Goal: Information Seeking & Learning: Learn about a topic

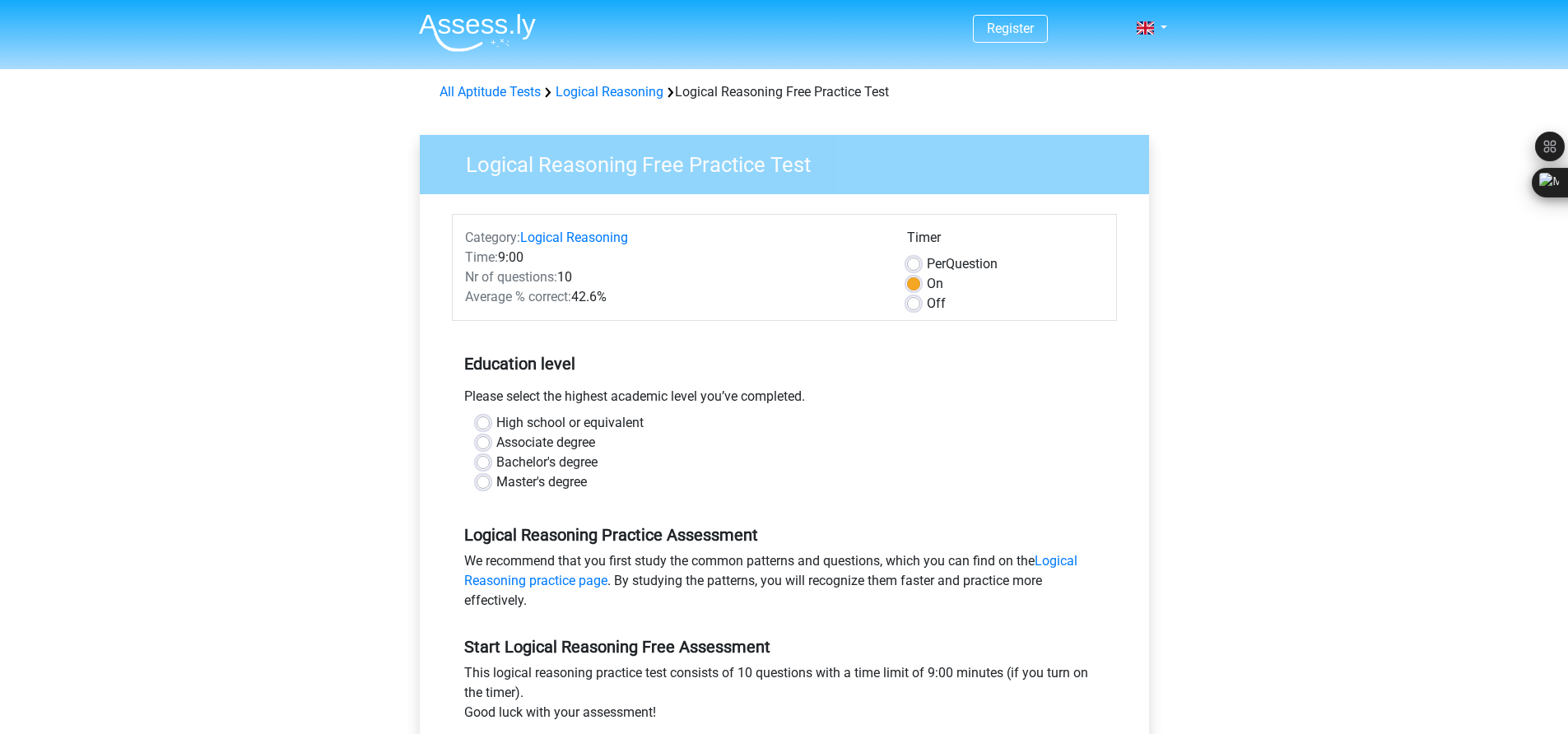
click at [496, 417] on label "High school or equivalent" at bounding box center [570, 422] width 148 height 20
click at [486, 417] on input "High school or equivalent" at bounding box center [483, 421] width 13 height 17
radio input "true"
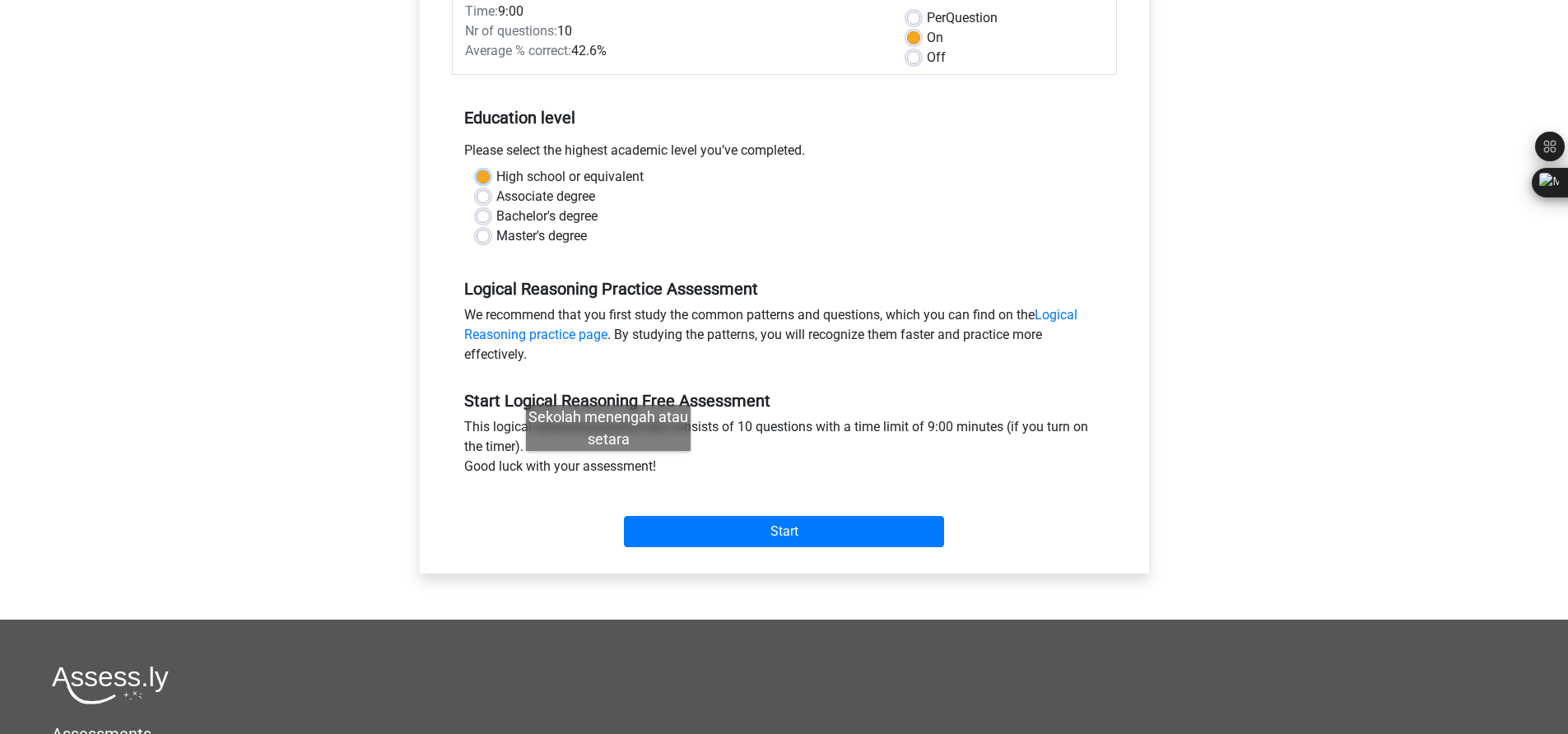
scroll to position [445, 0]
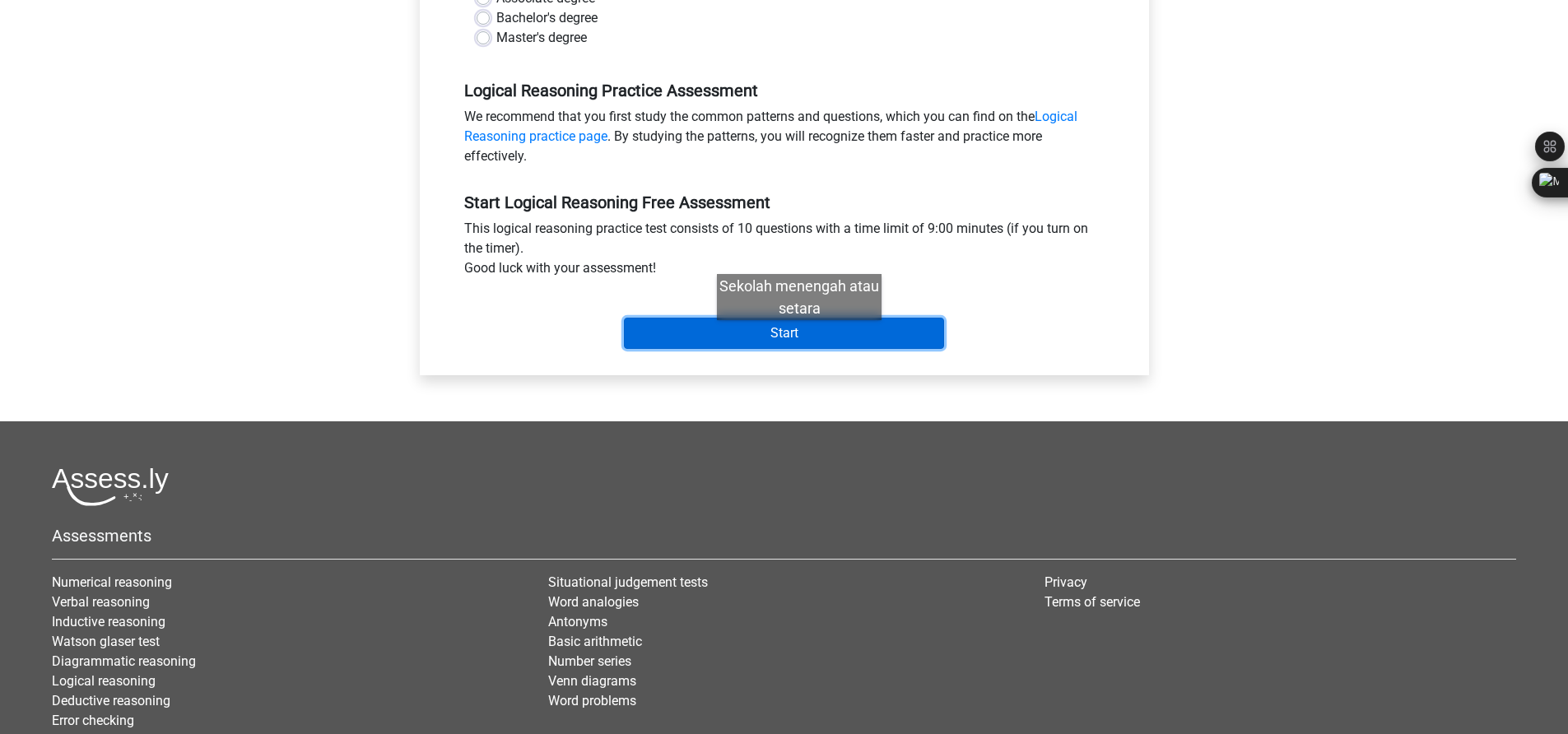
click at [799, 336] on input "Start" at bounding box center [784, 332] width 320 height 31
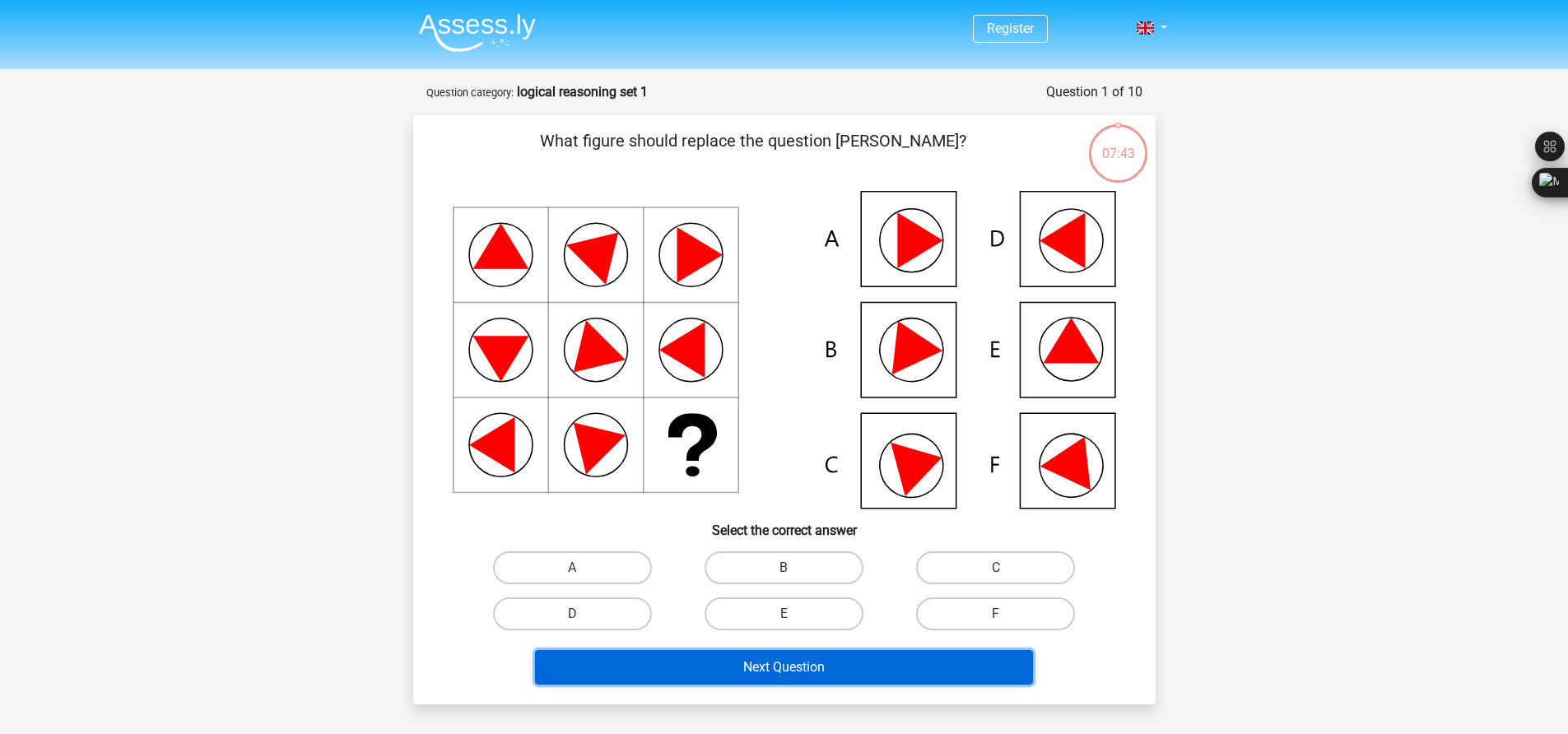
click at [831, 663] on button "Next Question" at bounding box center [784, 667] width 498 height 35
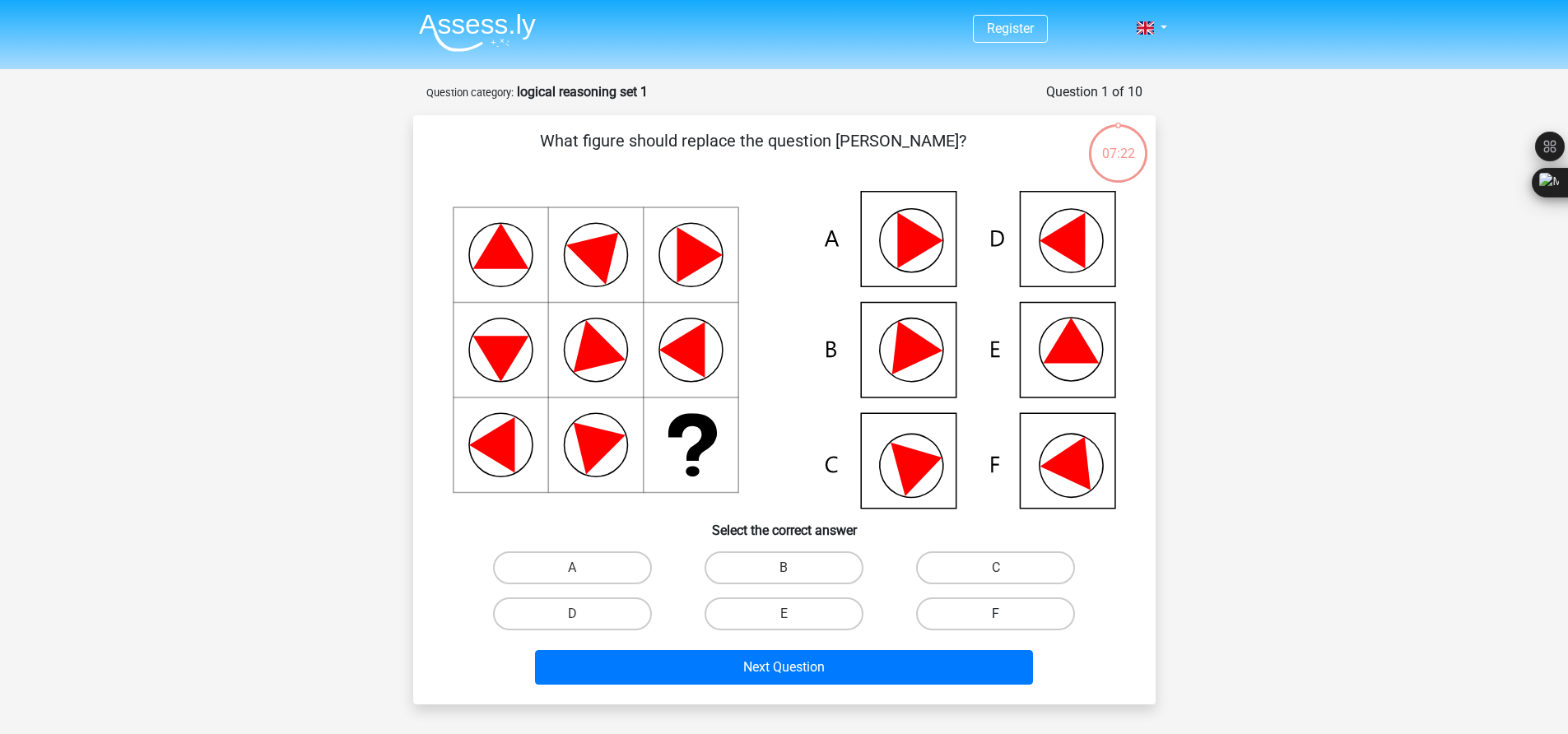
click at [1022, 614] on label "F" at bounding box center [996, 614] width 159 height 33
click at [1007, 614] on input "F" at bounding box center [1000, 618] width 10 height 10
radio input "true"
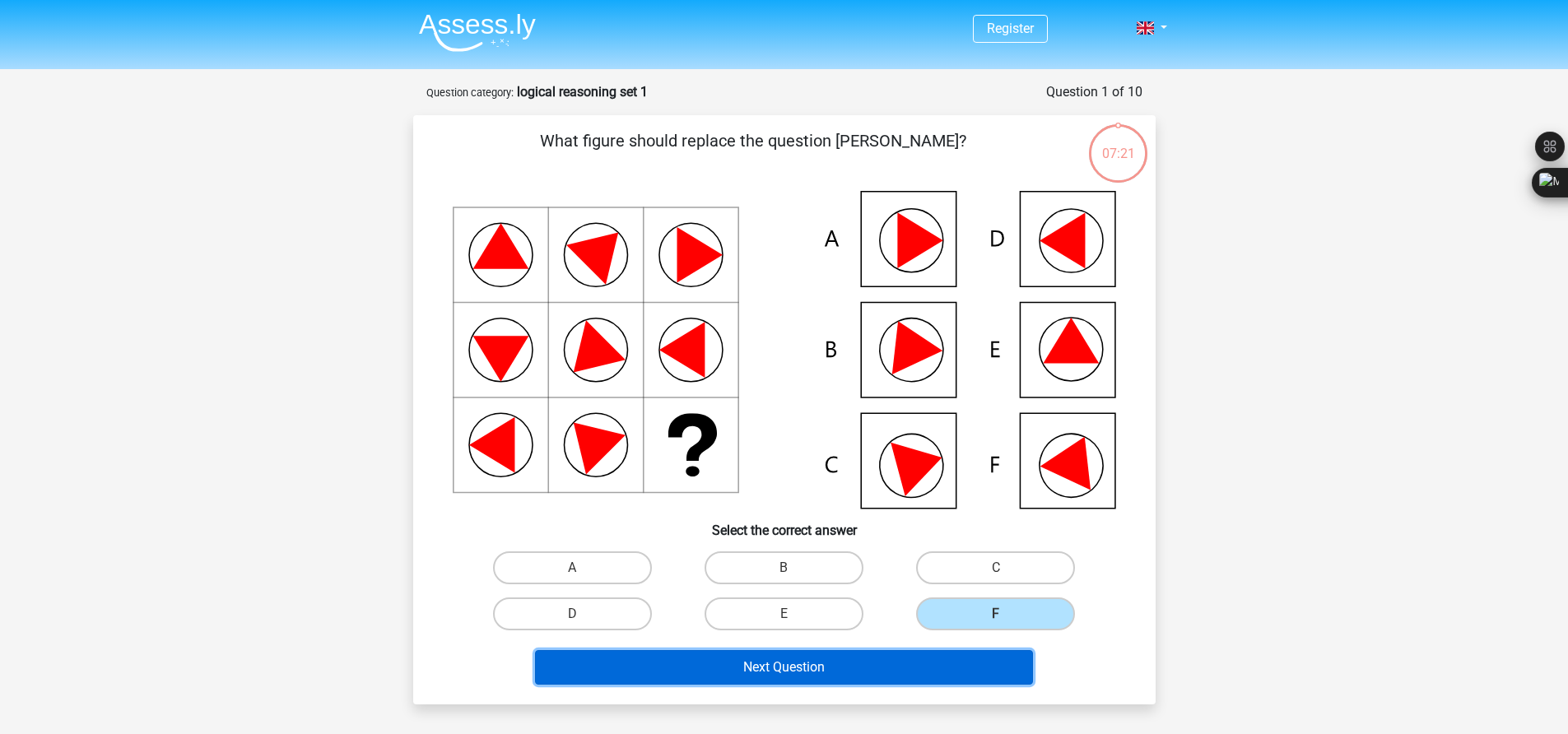
click at [969, 669] on button "Next Question" at bounding box center [784, 667] width 498 height 35
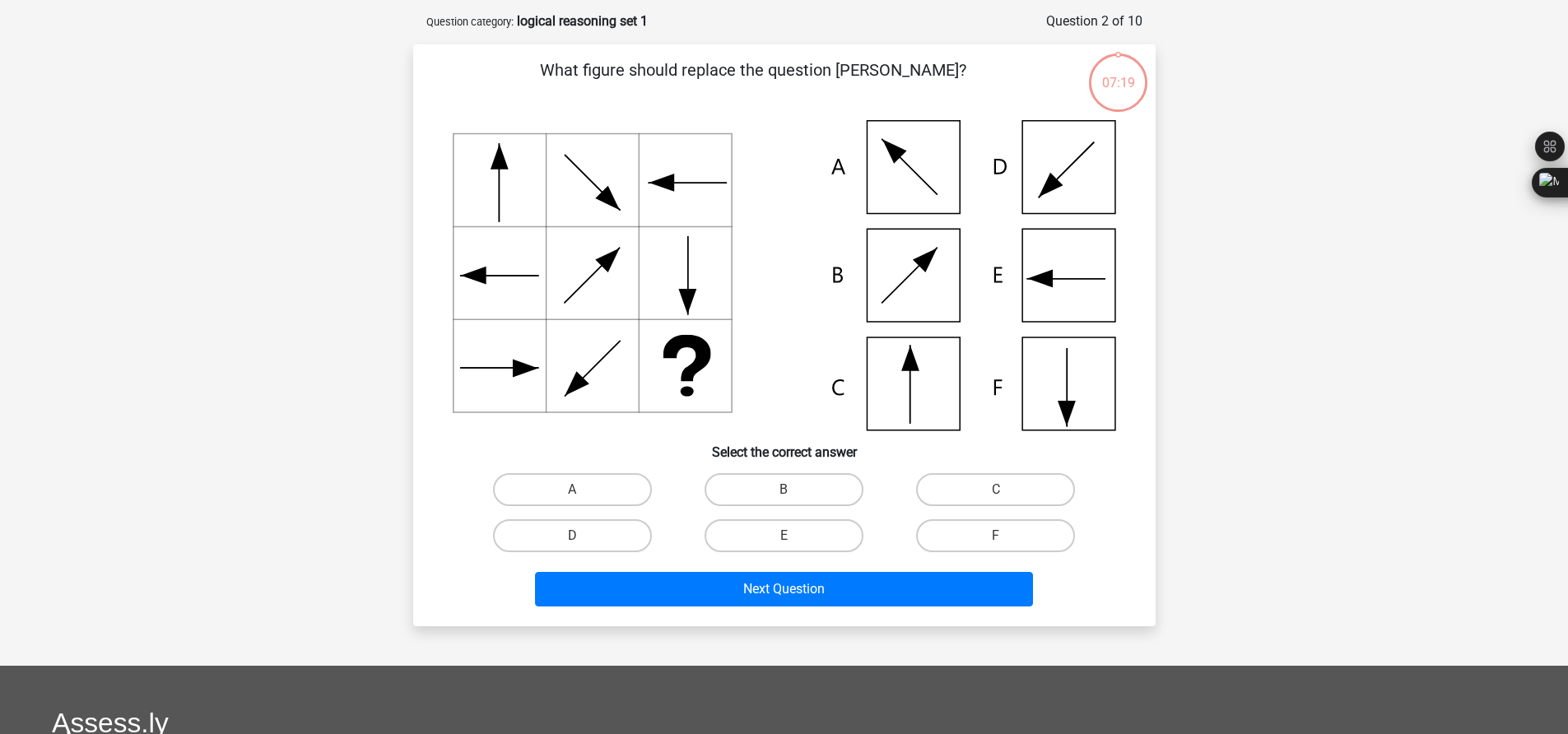
scroll to position [82, 0]
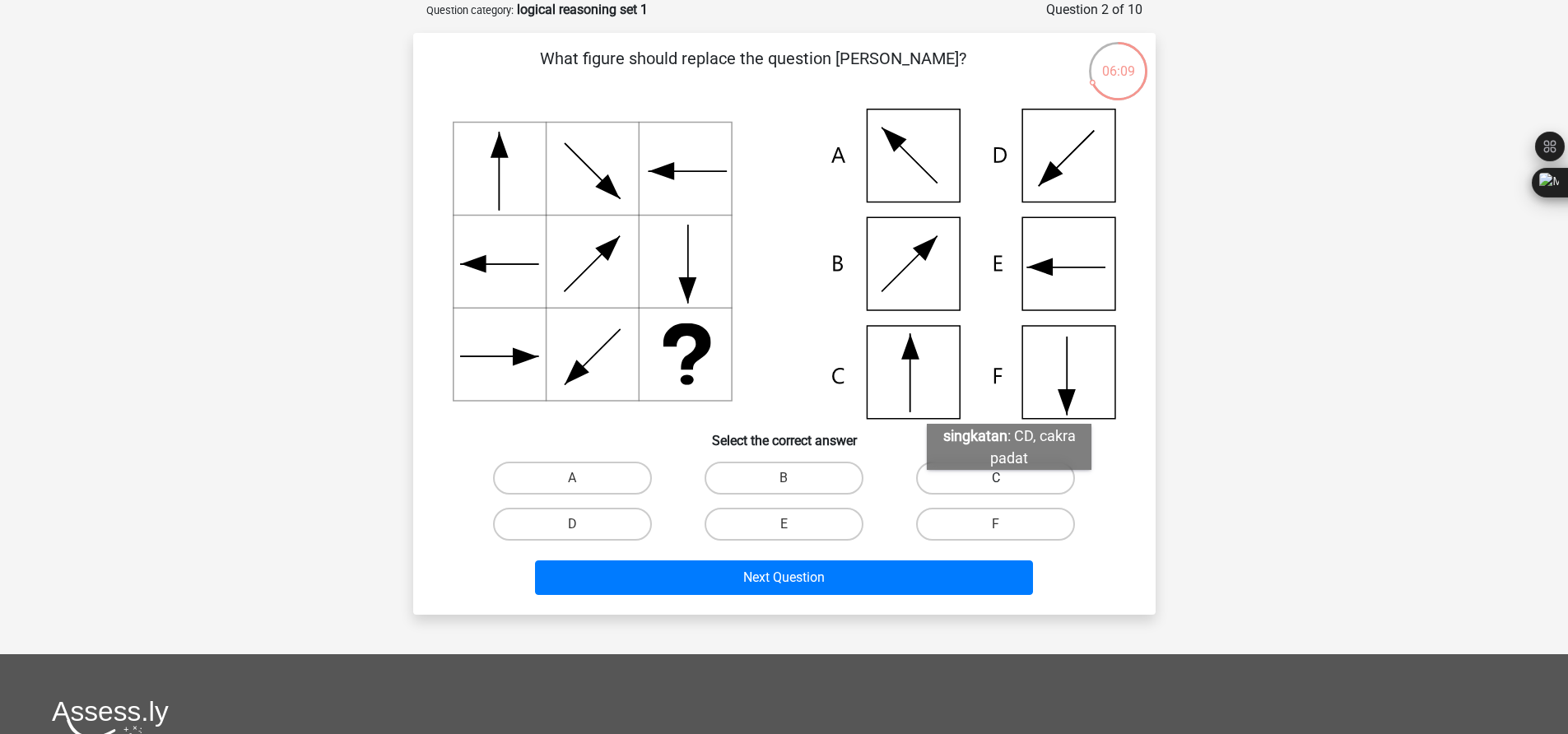
click at [1009, 487] on label "C" at bounding box center [996, 477] width 159 height 33
click at [1007, 487] on input "C" at bounding box center [1000, 483] width 10 height 10
radio input "true"
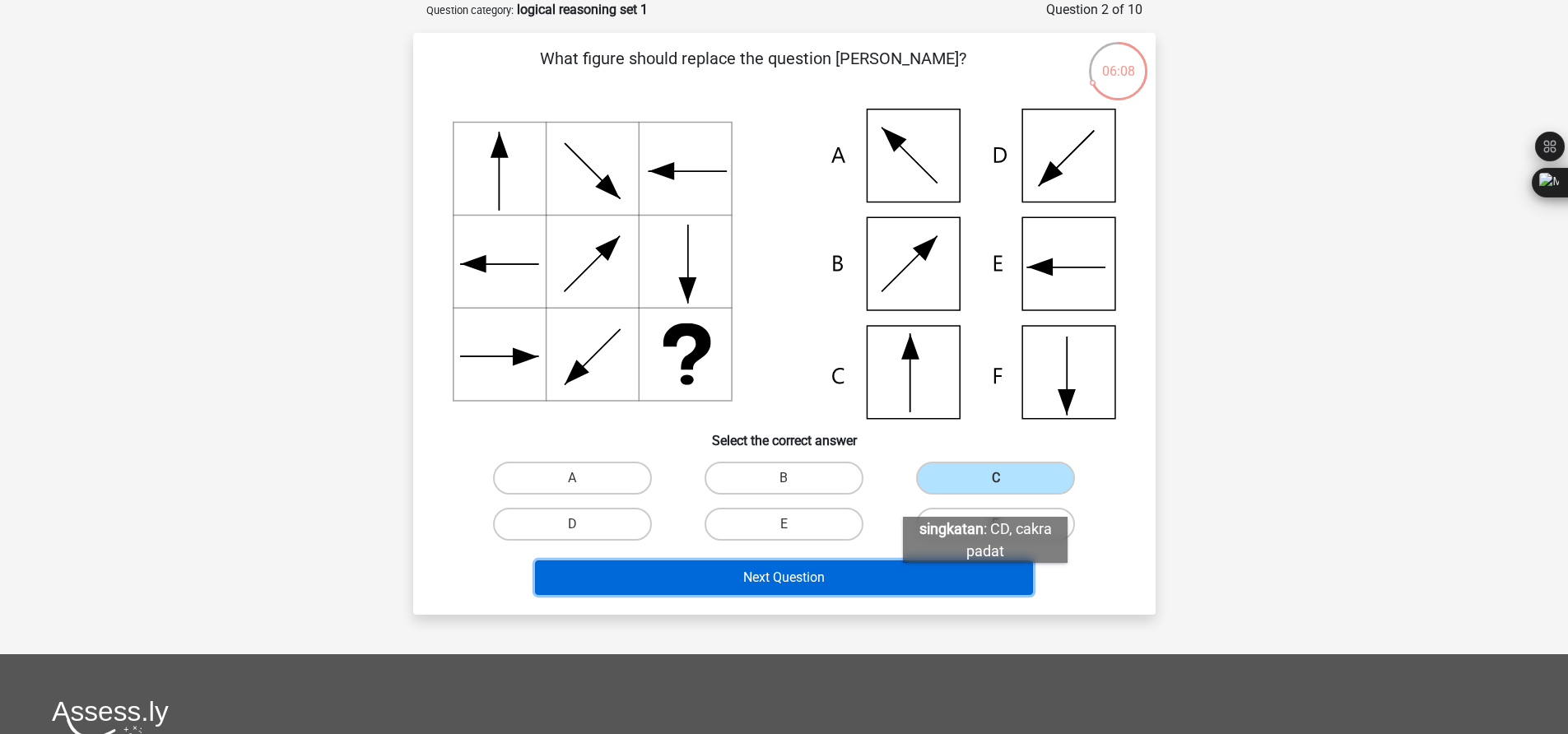
click at [985, 579] on button "Next Question" at bounding box center [784, 577] width 498 height 35
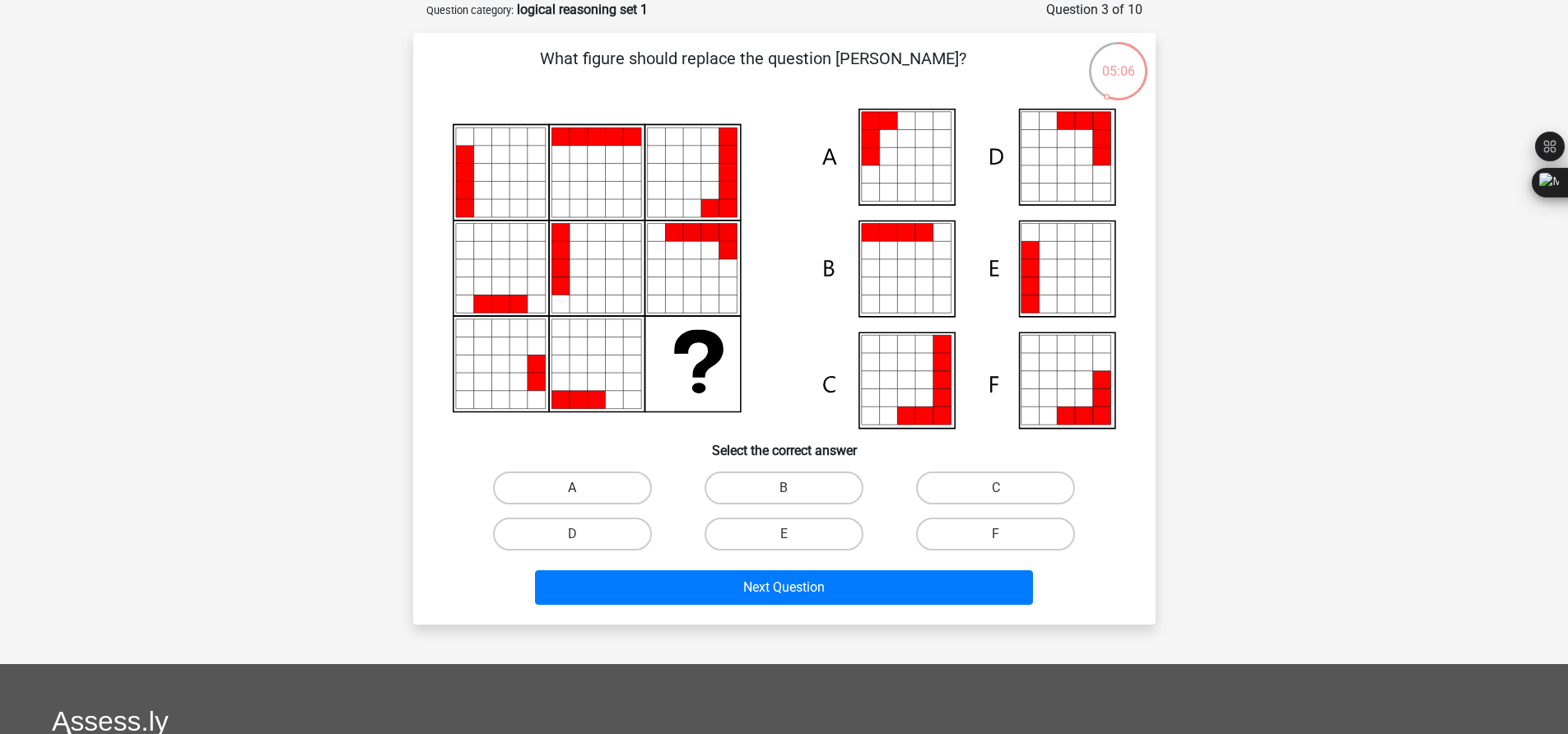
click at [634, 488] on label "A" at bounding box center [572, 487] width 159 height 33
click at [583, 488] on input "A" at bounding box center [576, 493] width 10 height 10
radio input "true"
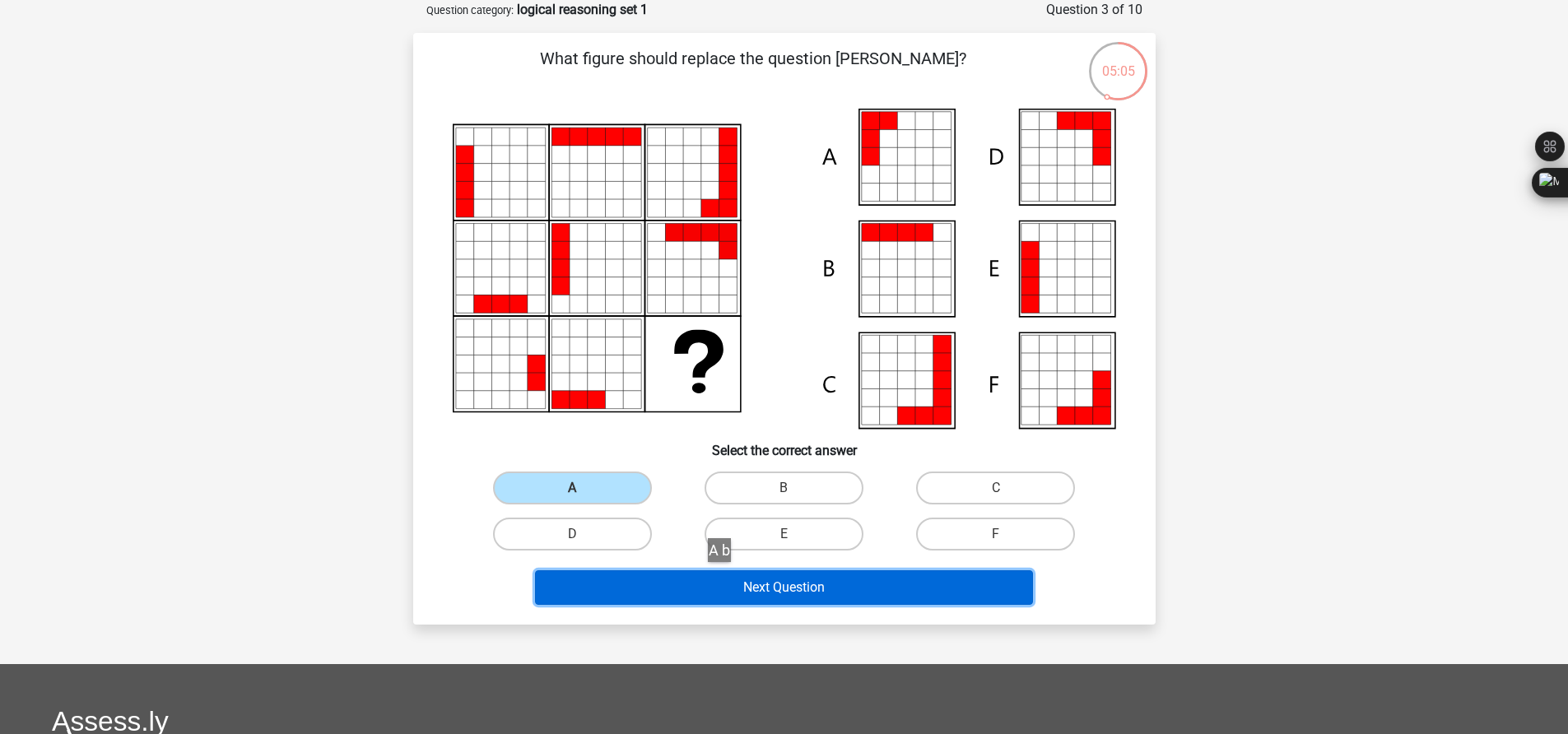
click at [727, 578] on button "Next Question" at bounding box center [784, 587] width 498 height 35
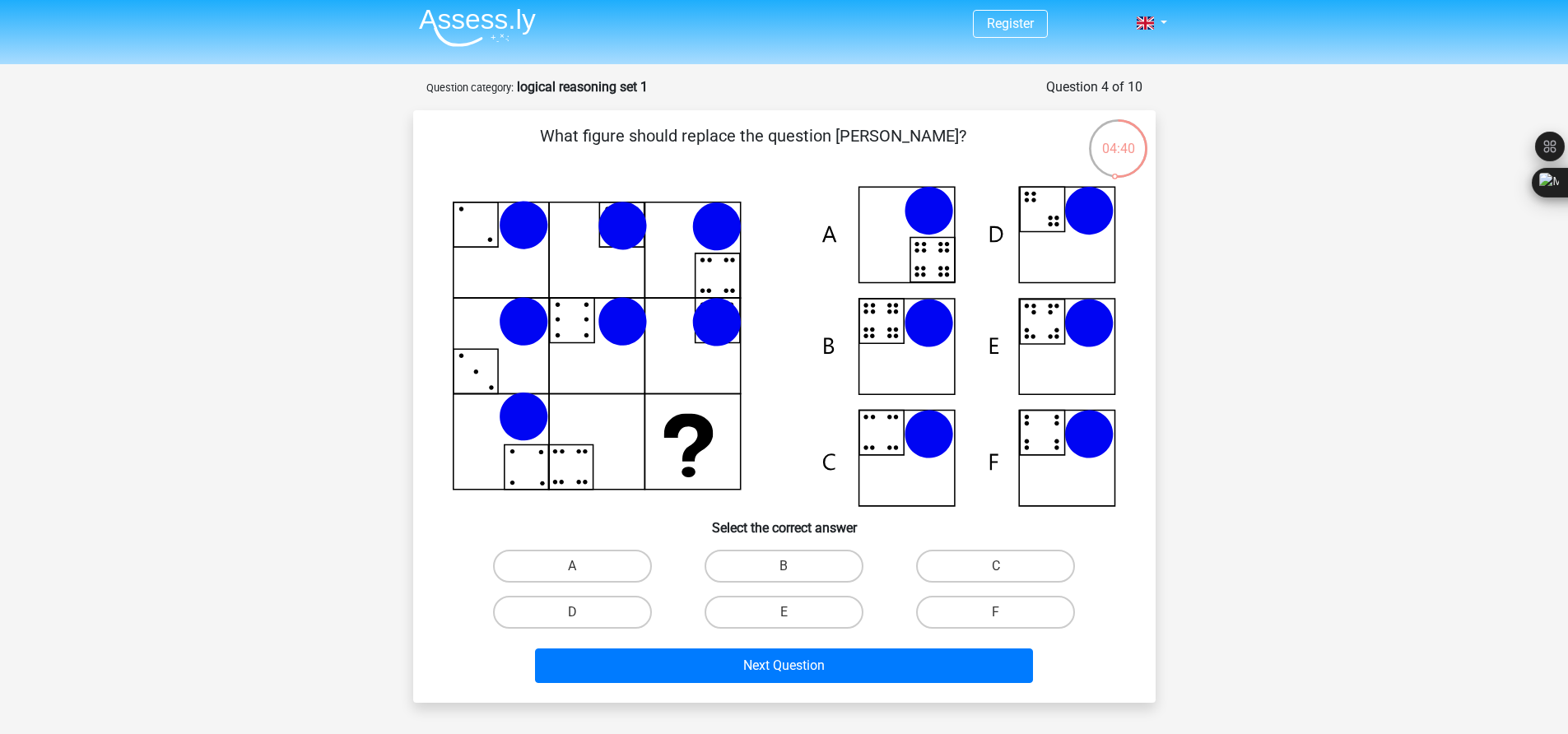
scroll to position [0, 0]
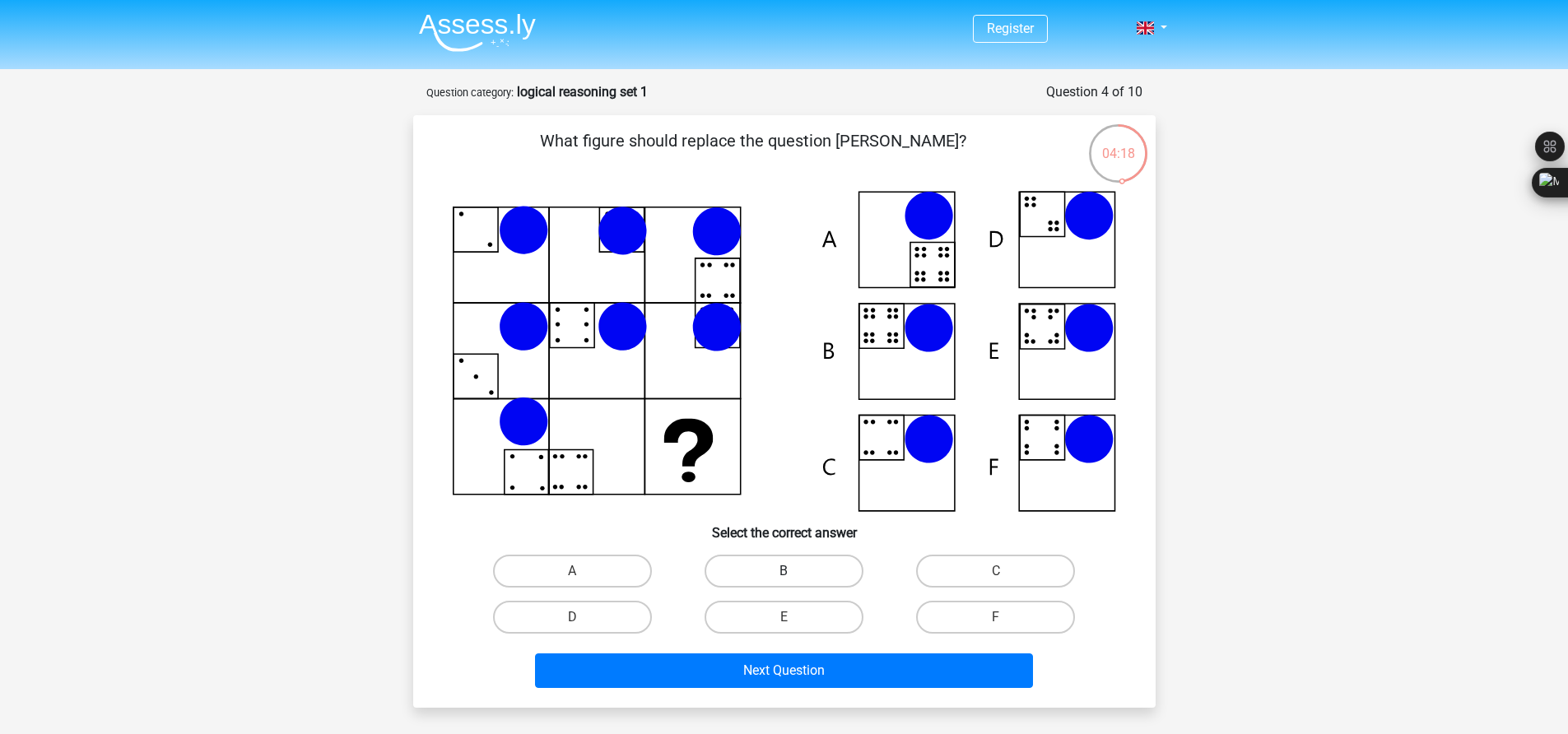
click at [801, 569] on label "B" at bounding box center [784, 571] width 159 height 33
click at [794, 572] on input "B" at bounding box center [788, 576] width 10 height 10
radio input "true"
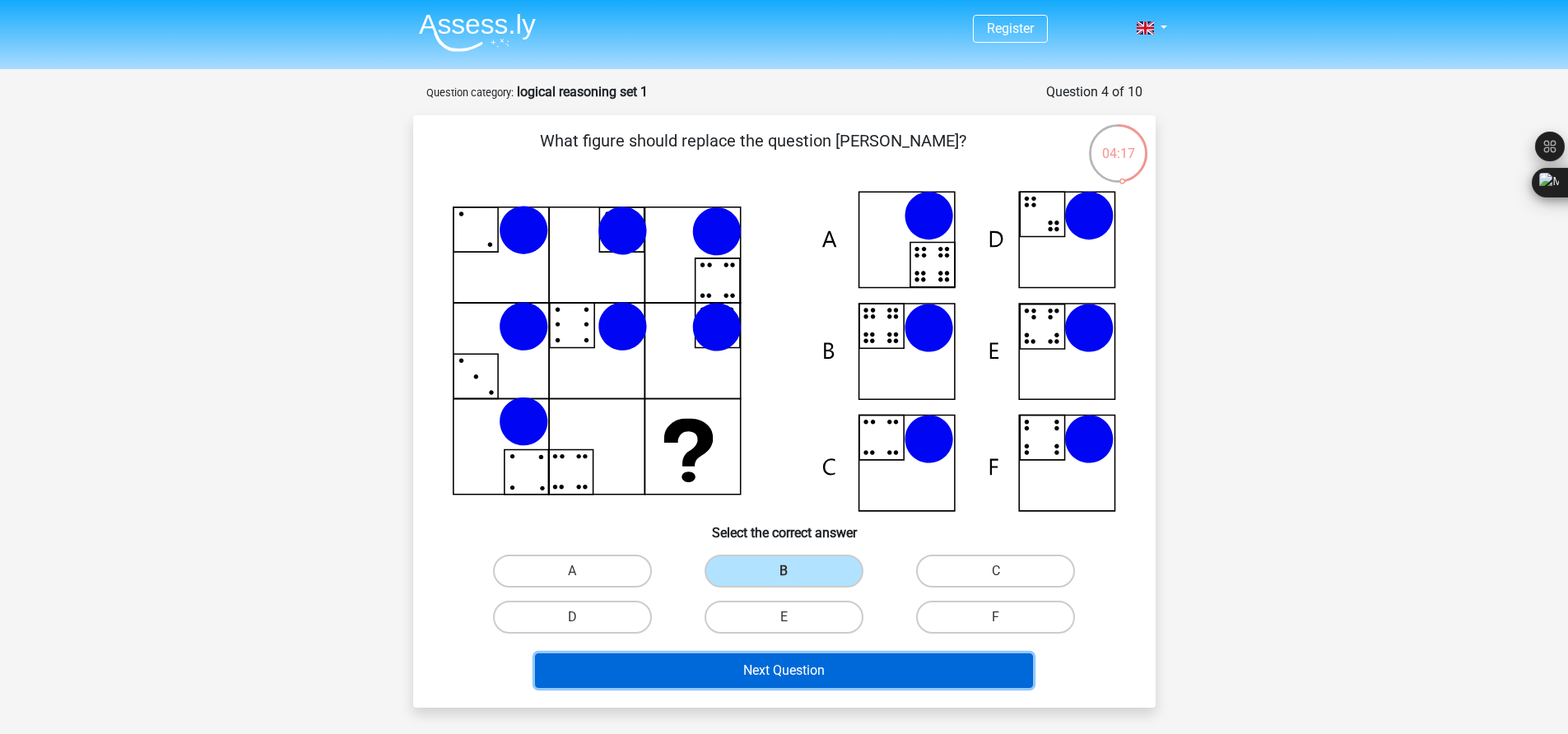
click at [788, 672] on button "Next Question" at bounding box center [784, 670] width 498 height 35
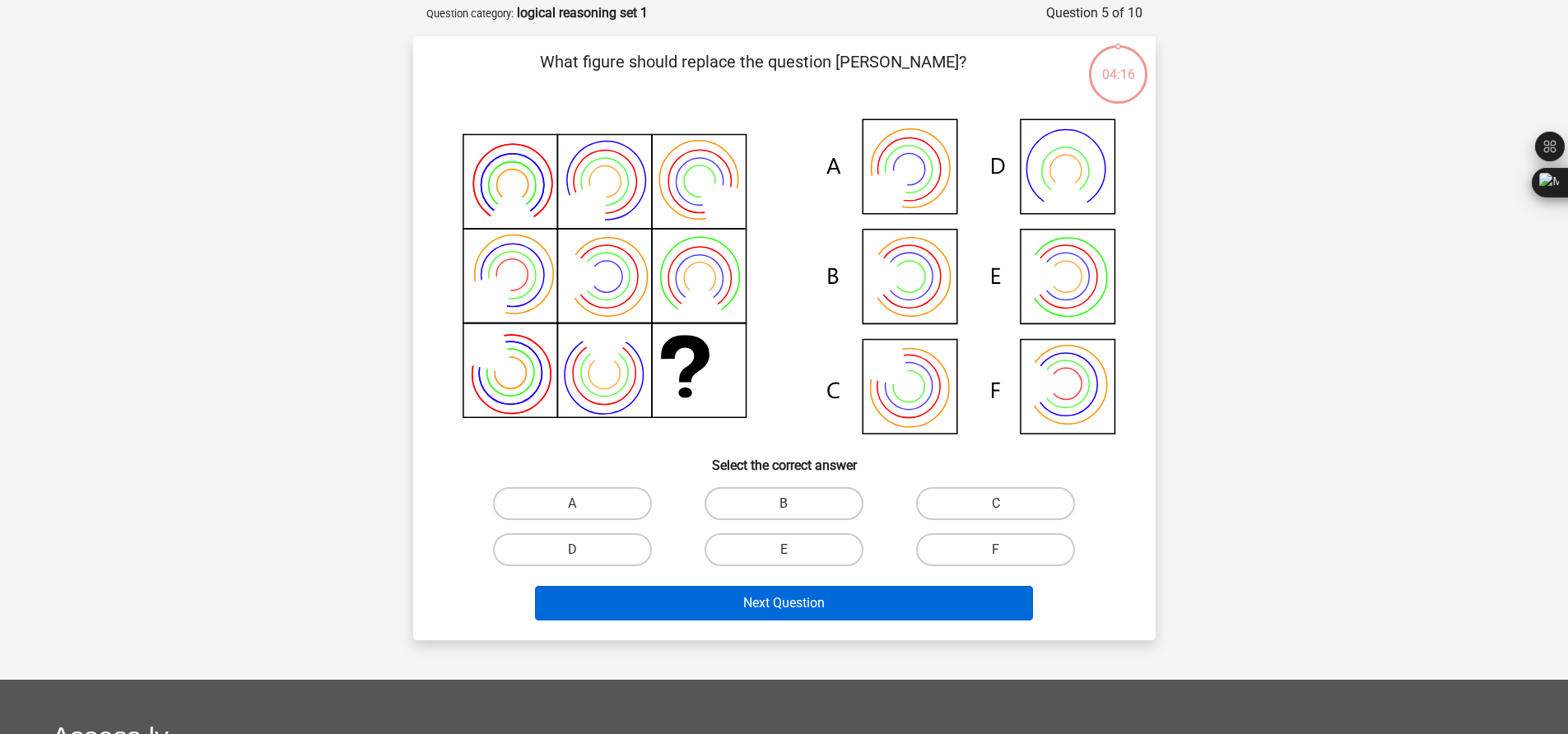
scroll to position [82, 0]
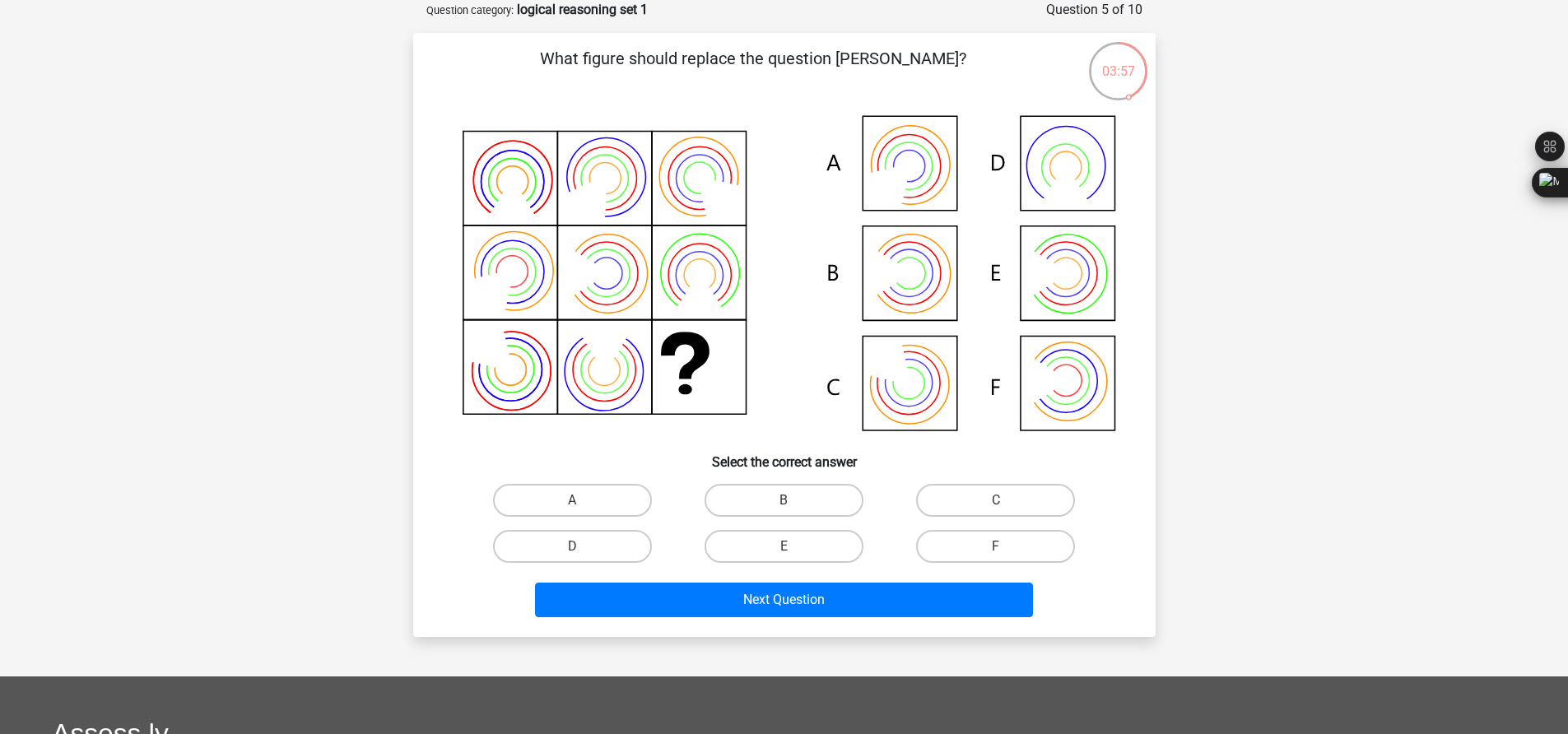
click at [574, 502] on input "A" at bounding box center [576, 505] width 10 height 10
radio input "true"
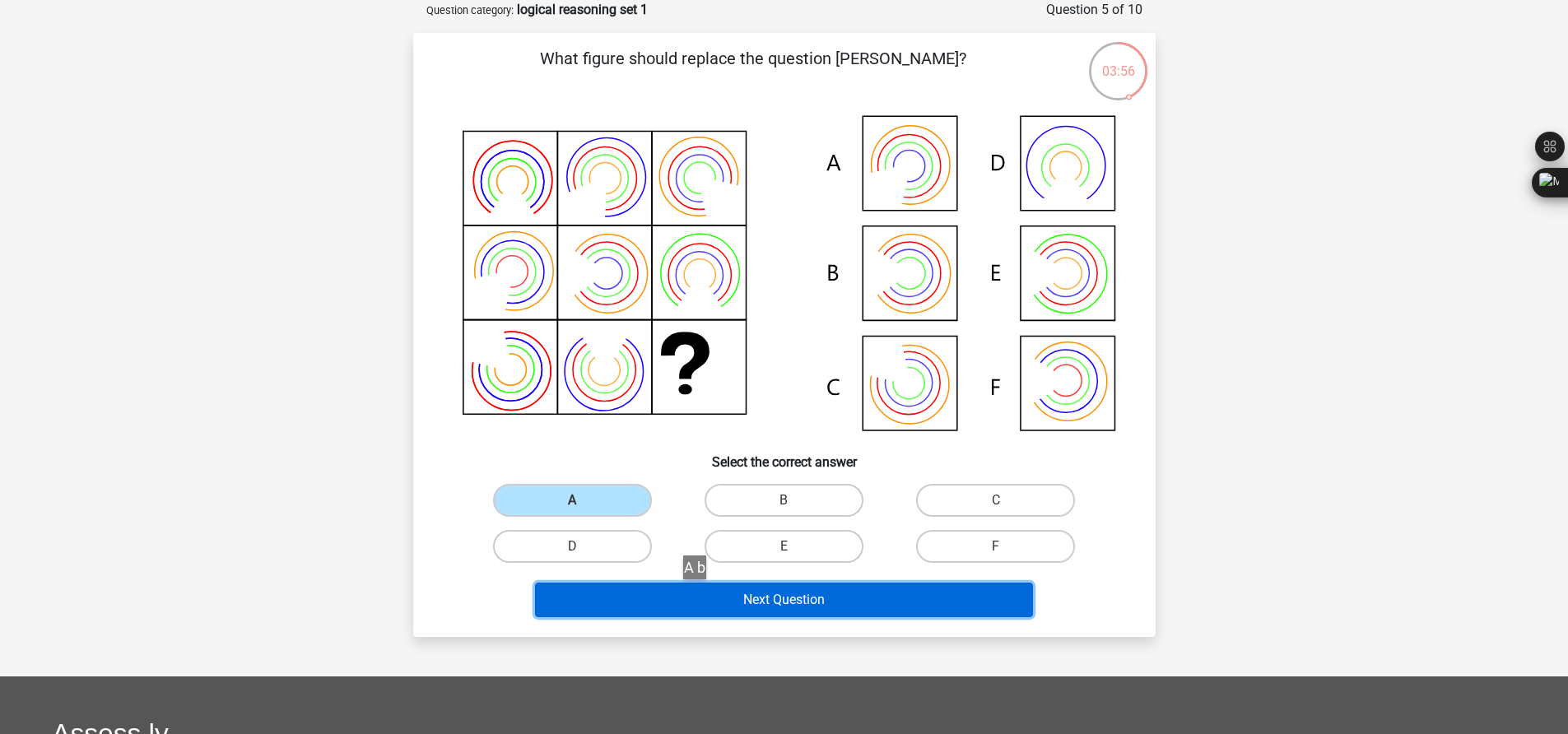
click at [701, 600] on button "Next Question" at bounding box center [784, 600] width 498 height 35
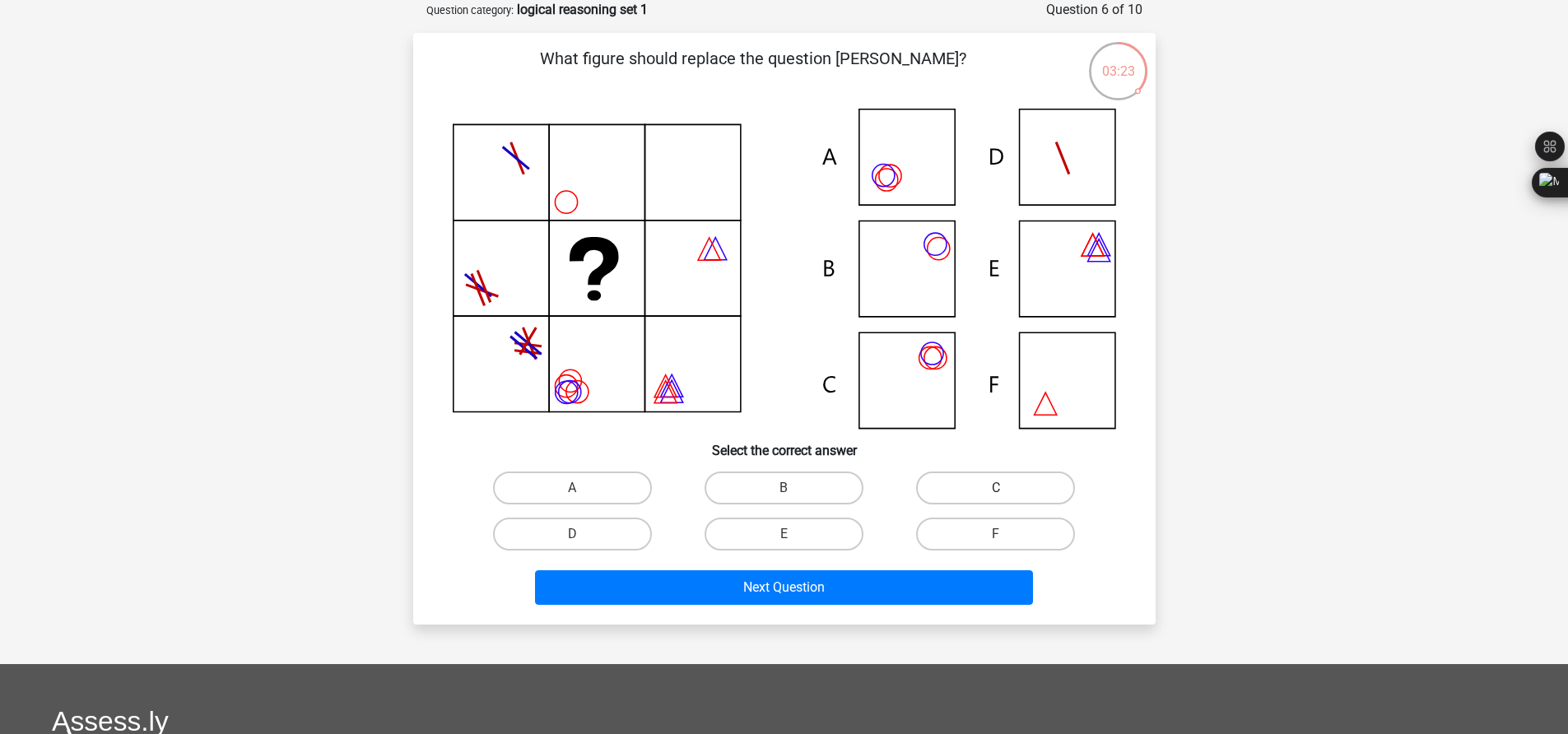
click at [983, 487] on label "C" at bounding box center [996, 487] width 159 height 33
click at [996, 488] on input "C" at bounding box center [1000, 493] width 10 height 10
radio input "true"
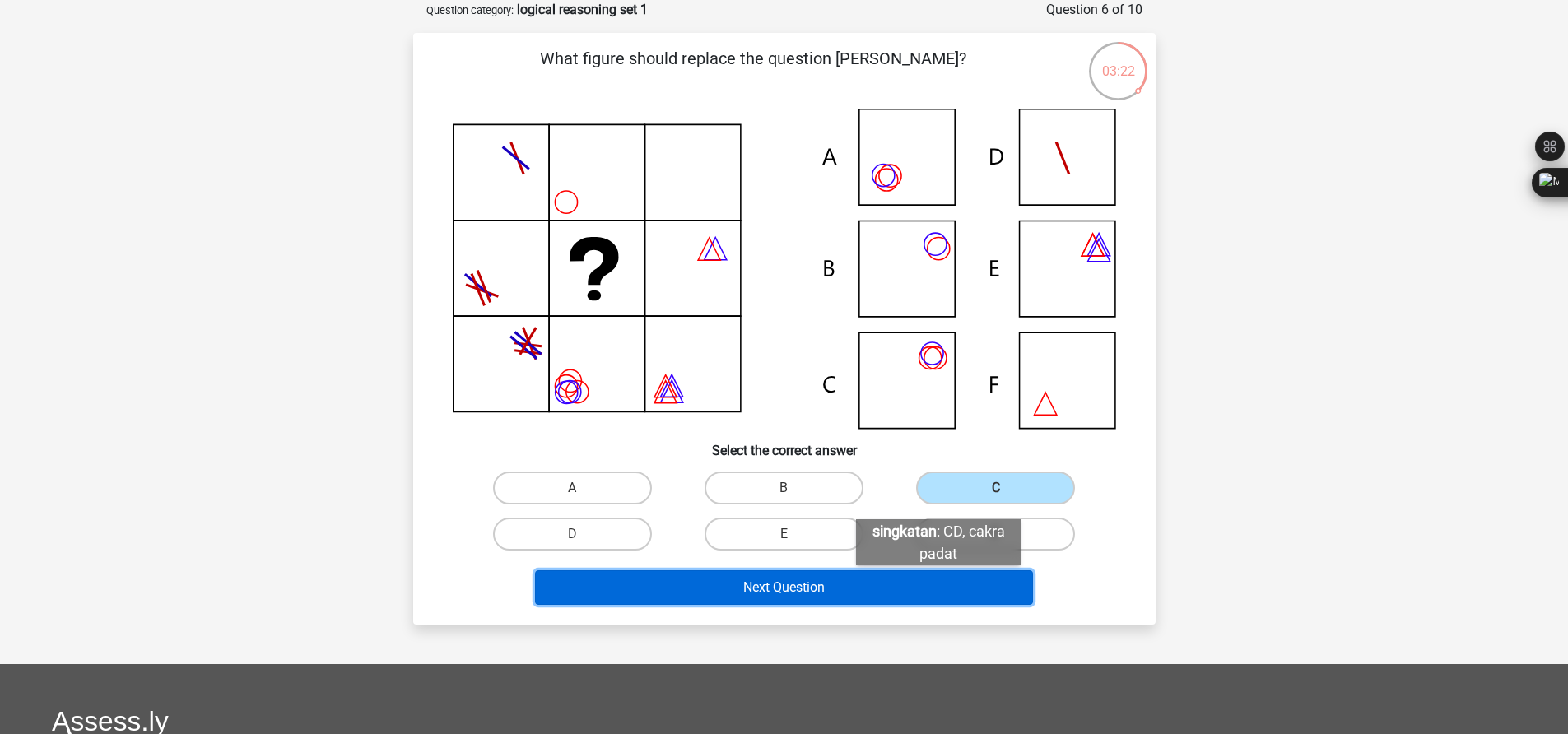
click at [939, 582] on button "Next Question" at bounding box center [784, 587] width 498 height 35
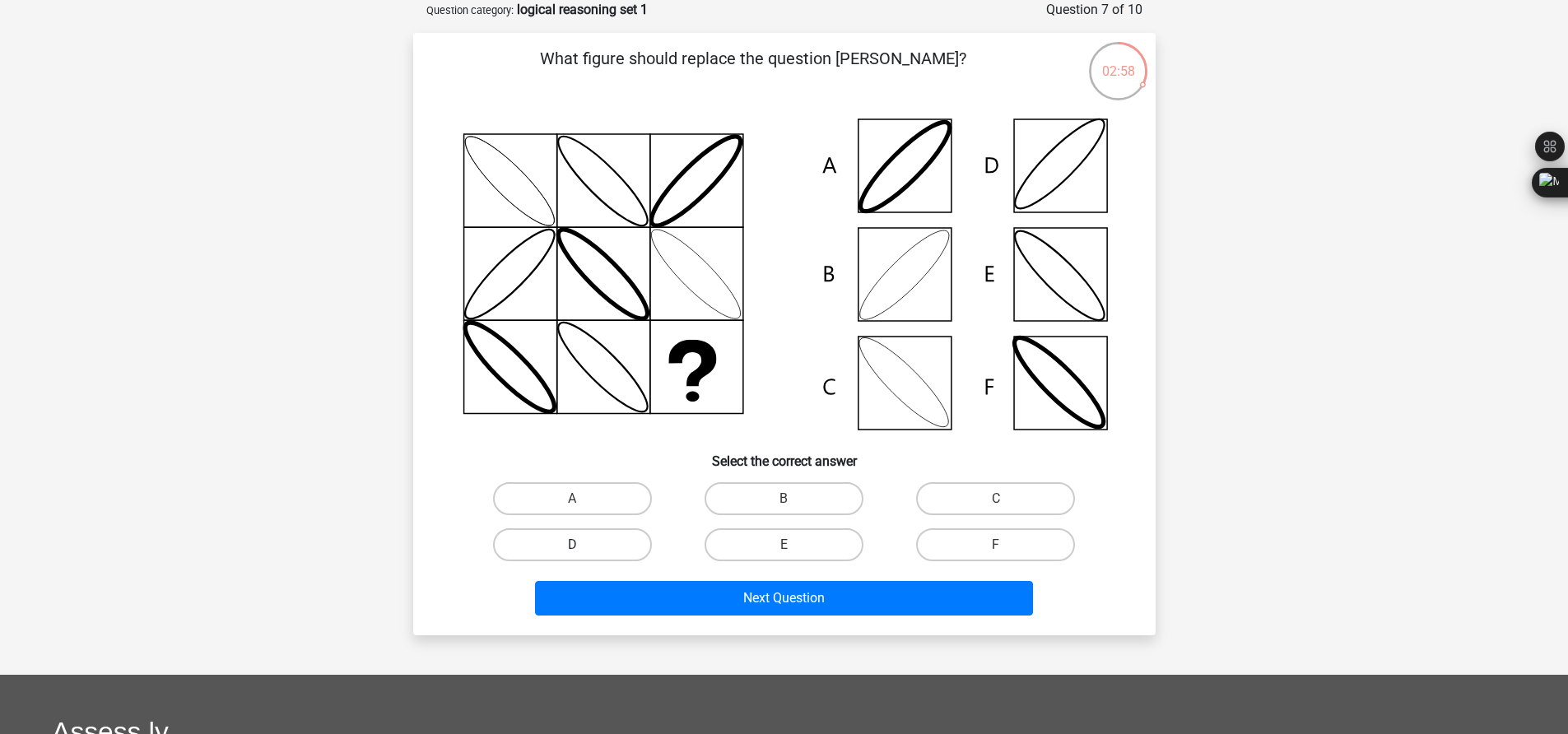
click at [599, 544] on label "D" at bounding box center [572, 544] width 159 height 33
click at [583, 544] on input "D" at bounding box center [576, 549] width 10 height 10
radio input "true"
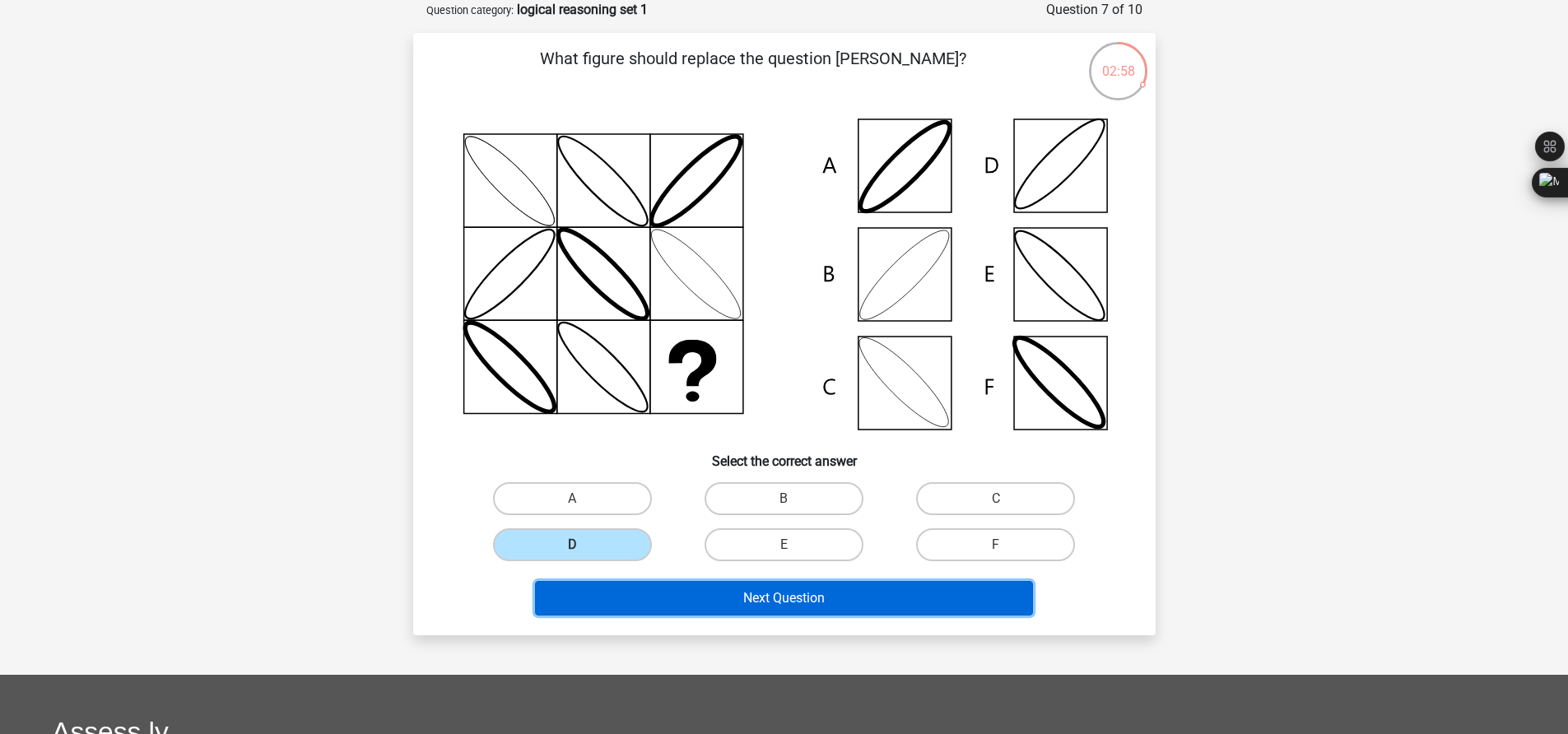
click at [625, 585] on button "Next Question" at bounding box center [784, 598] width 498 height 35
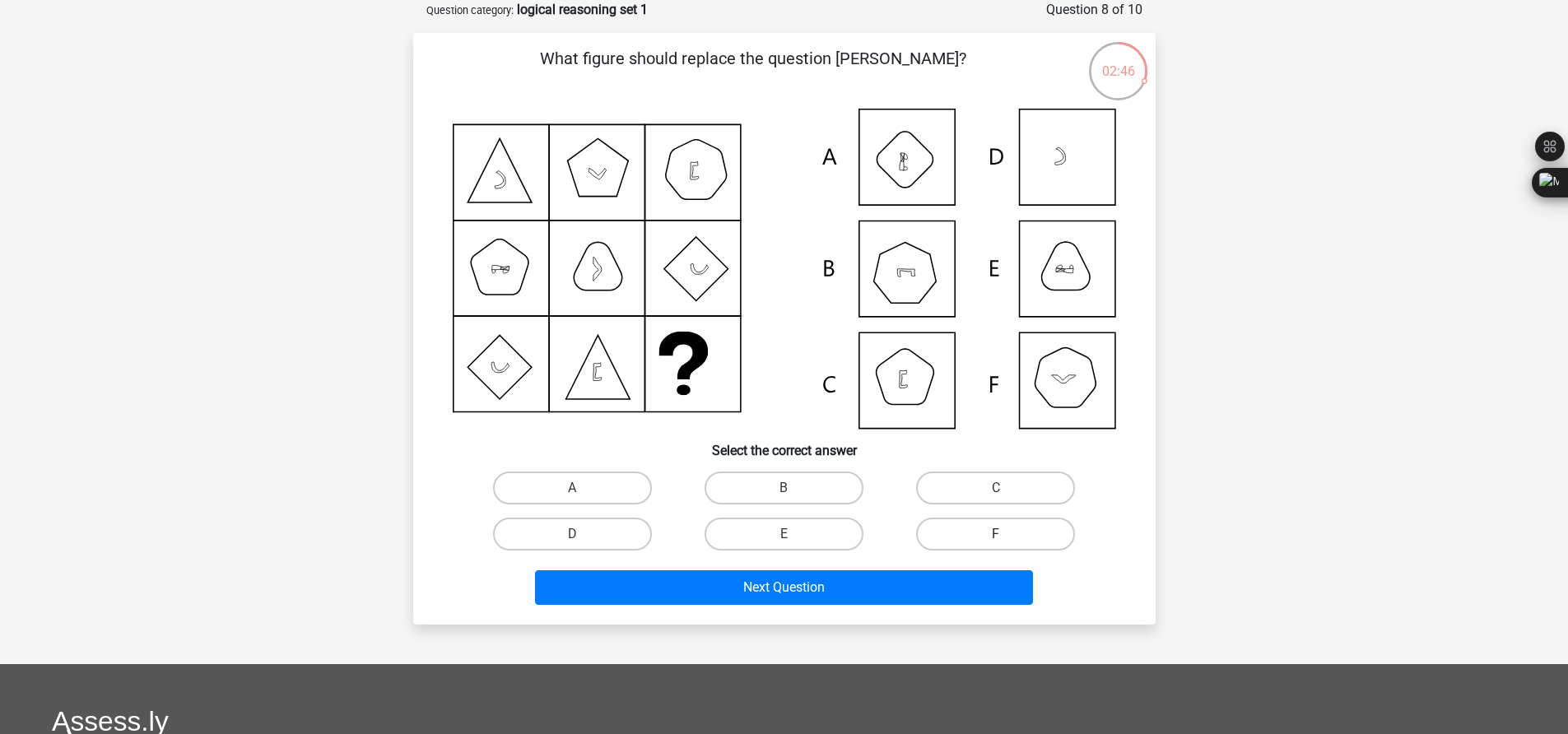
click at [971, 537] on label "F" at bounding box center [996, 533] width 159 height 33
click at [996, 537] on input "F" at bounding box center [1000, 539] width 10 height 10
radio input "true"
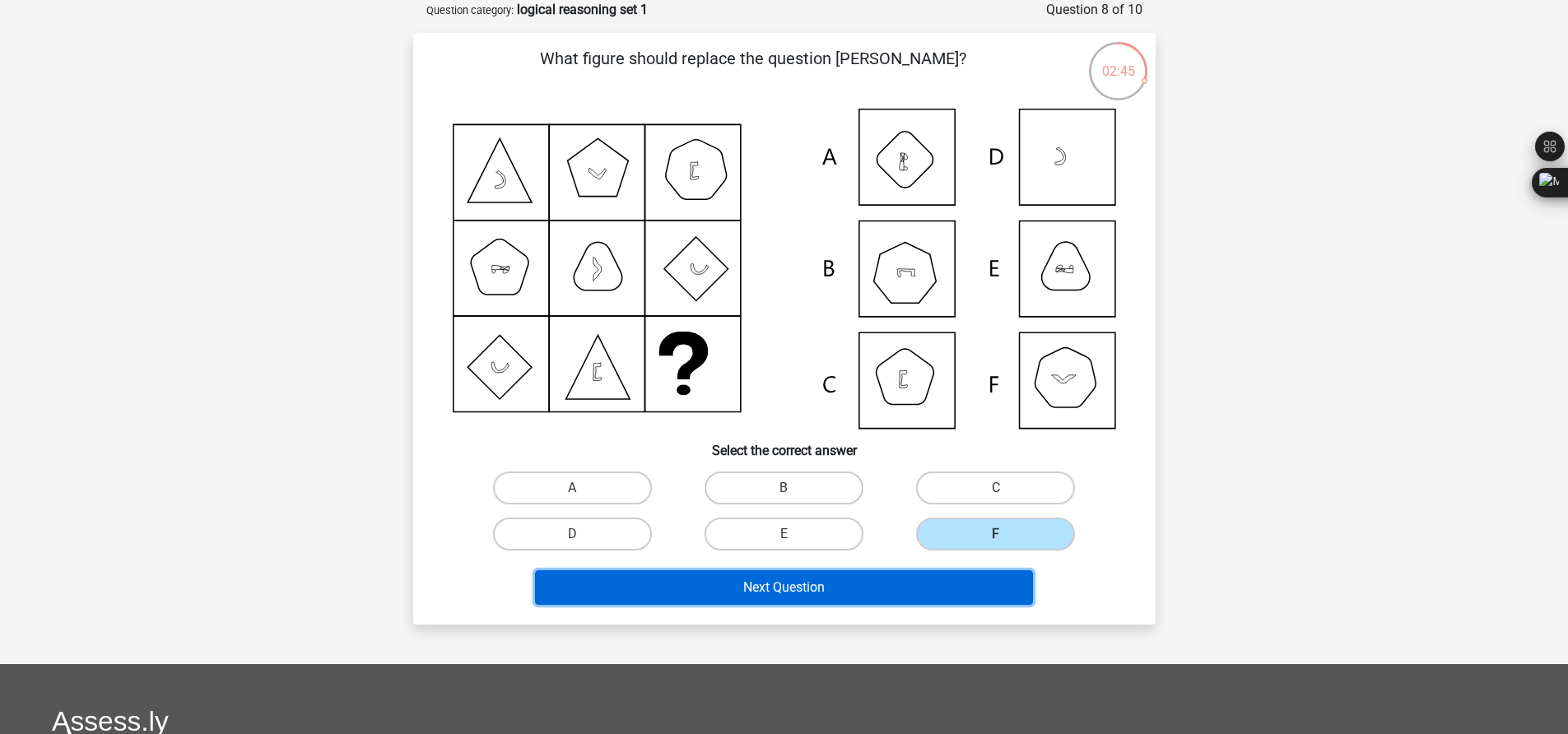
click at [920, 580] on button "Next Question" at bounding box center [784, 587] width 498 height 35
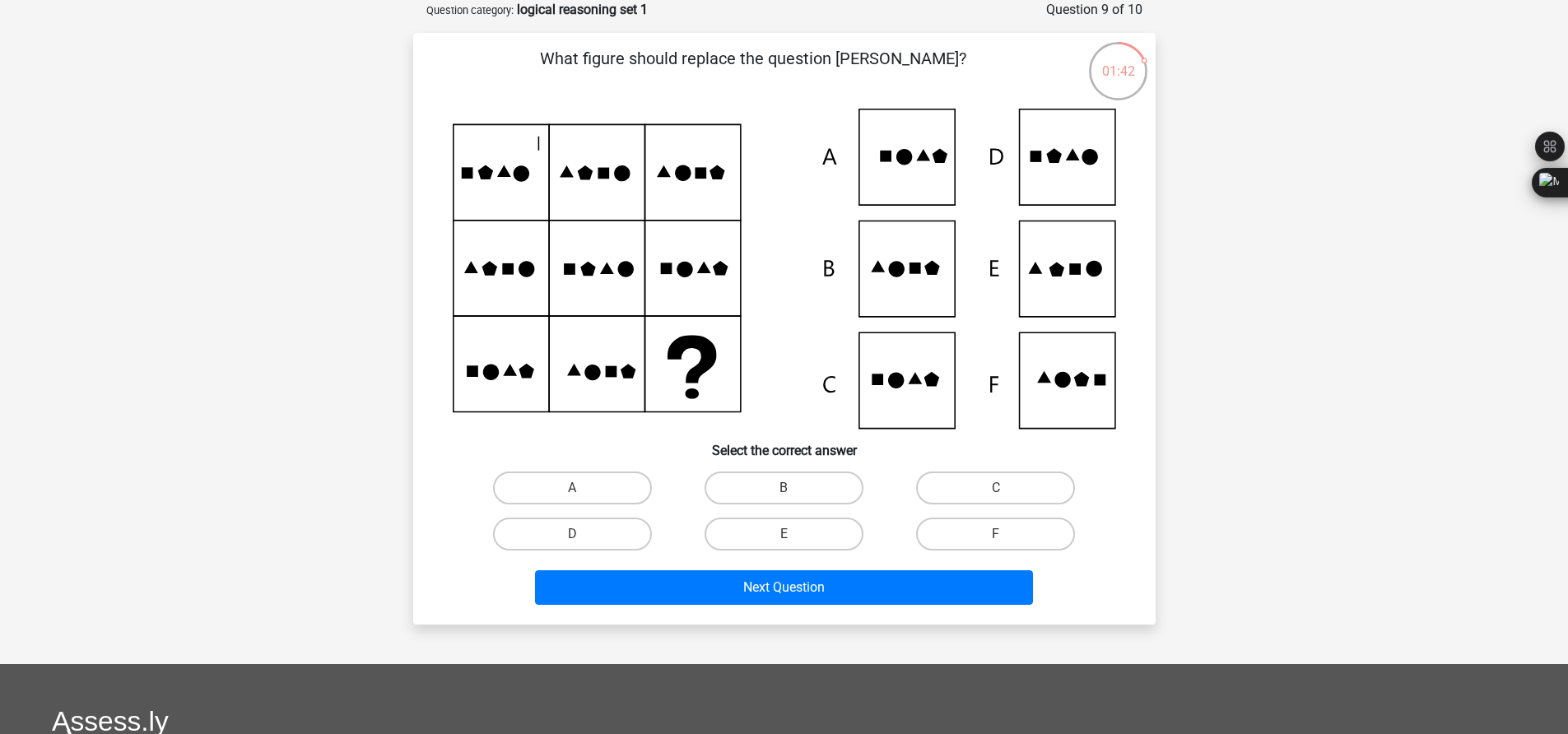
click at [1078, 280] on icon at bounding box center [784, 268] width 663 height 320
click at [752, 530] on label "E" at bounding box center [784, 533] width 159 height 33
click at [784, 534] on input "E" at bounding box center [788, 539] width 10 height 10
radio input "true"
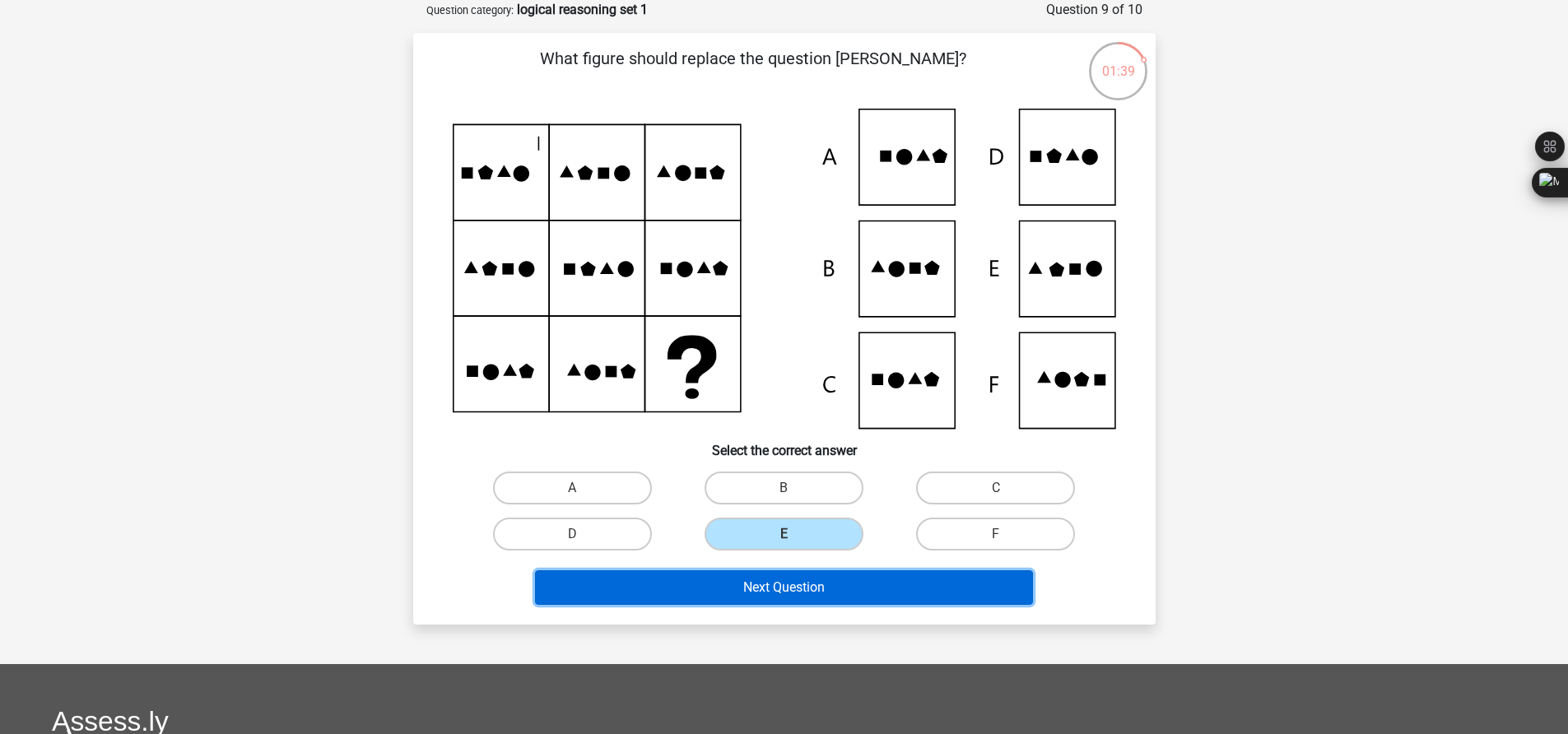
click at [813, 586] on button "Next Question" at bounding box center [784, 587] width 498 height 35
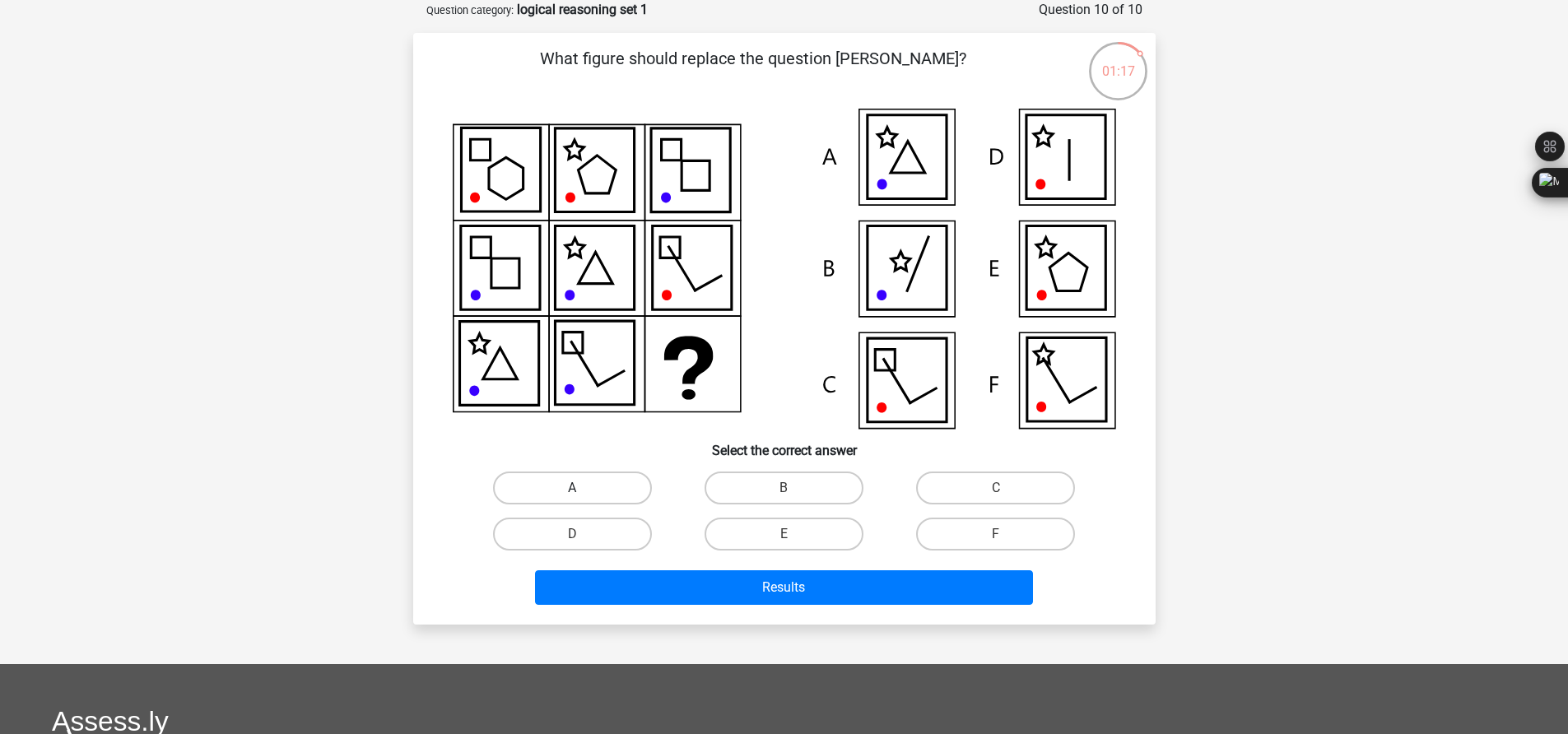
click at [615, 490] on label "A" at bounding box center [572, 487] width 159 height 33
click at [583, 490] on input "A" at bounding box center [576, 493] width 10 height 10
radio input "true"
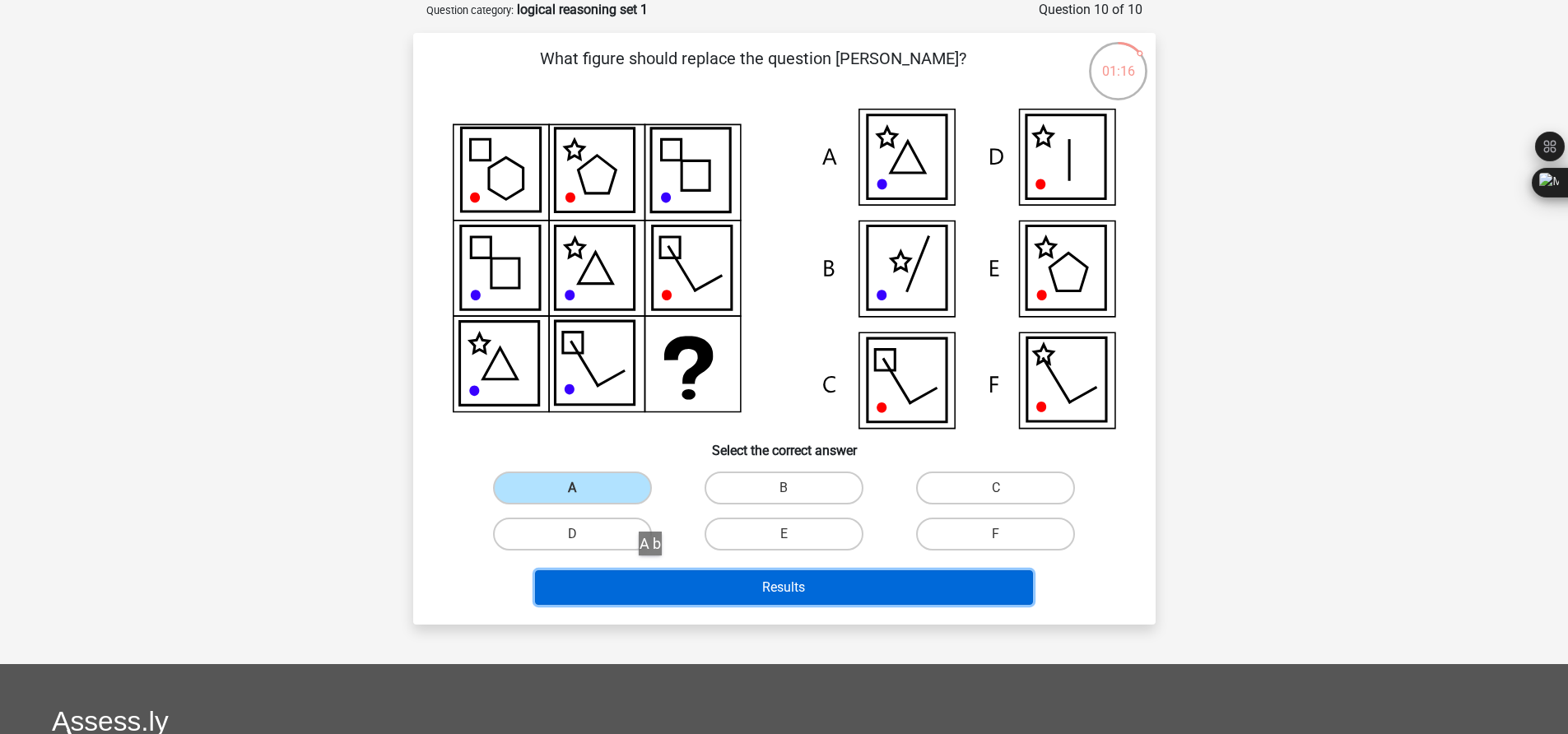
click at [657, 572] on button "Results" at bounding box center [784, 587] width 498 height 35
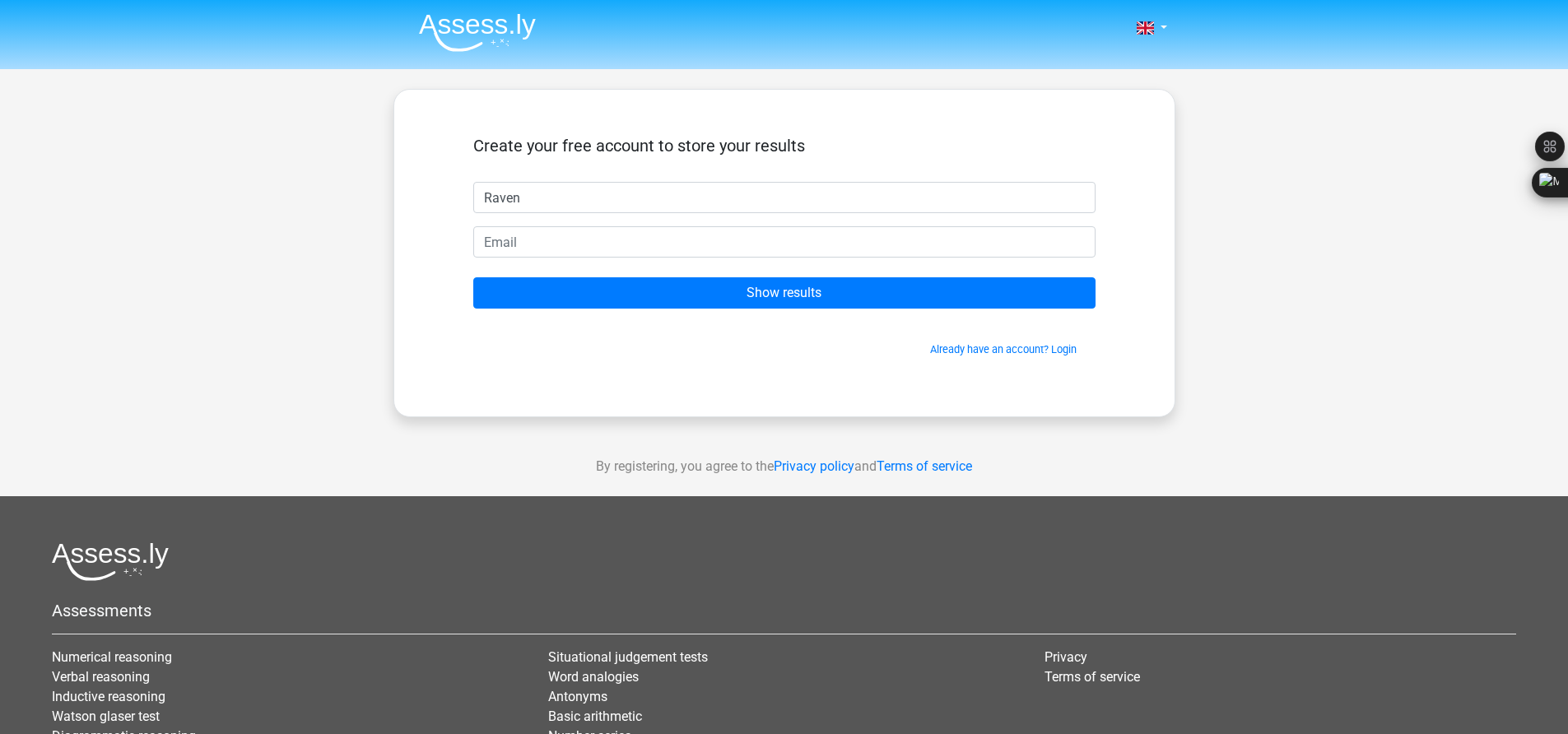
type input "Raven"
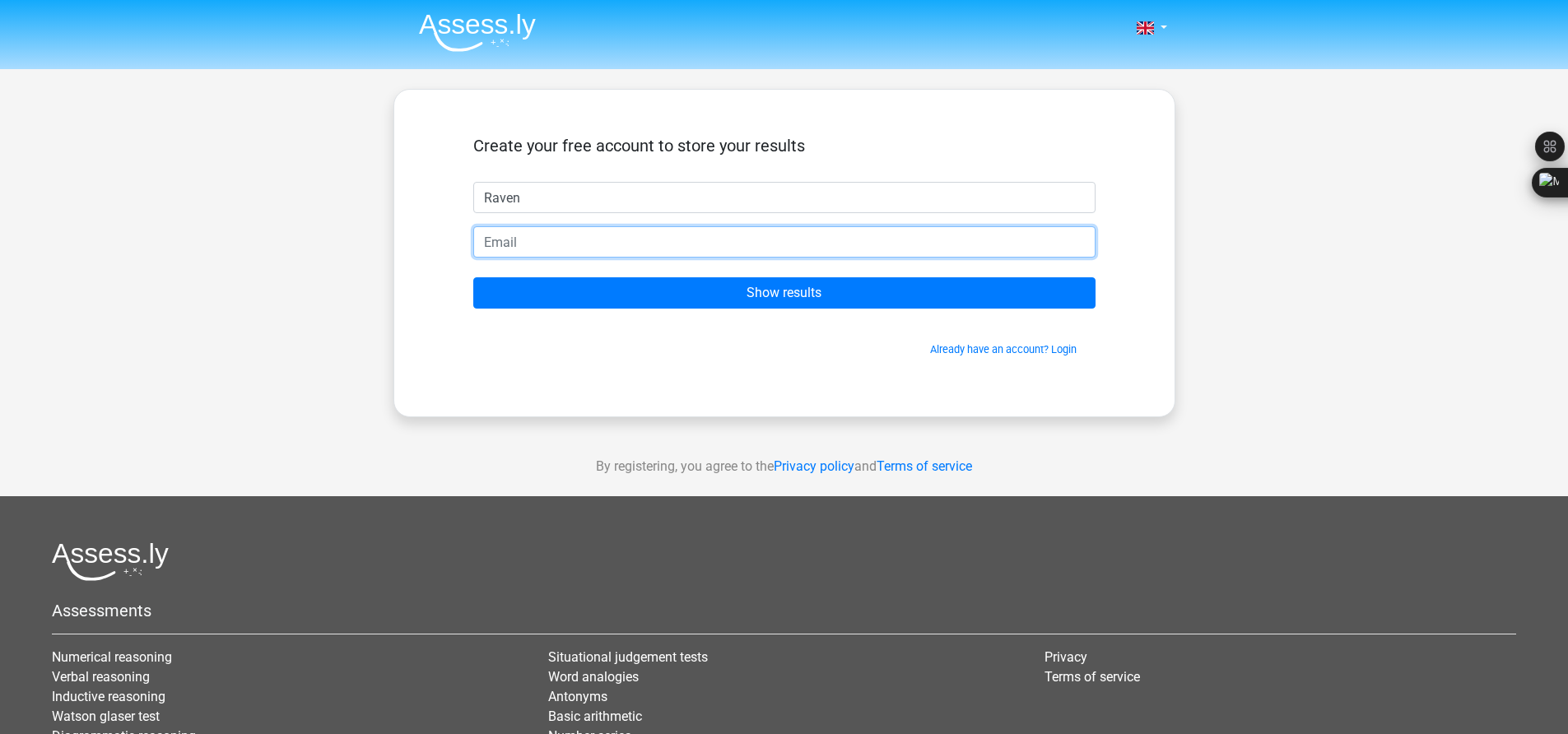
click at [703, 237] on input "email" at bounding box center [784, 241] width 622 height 31
type input "[EMAIL_ADDRESS][DOMAIN_NAME]"
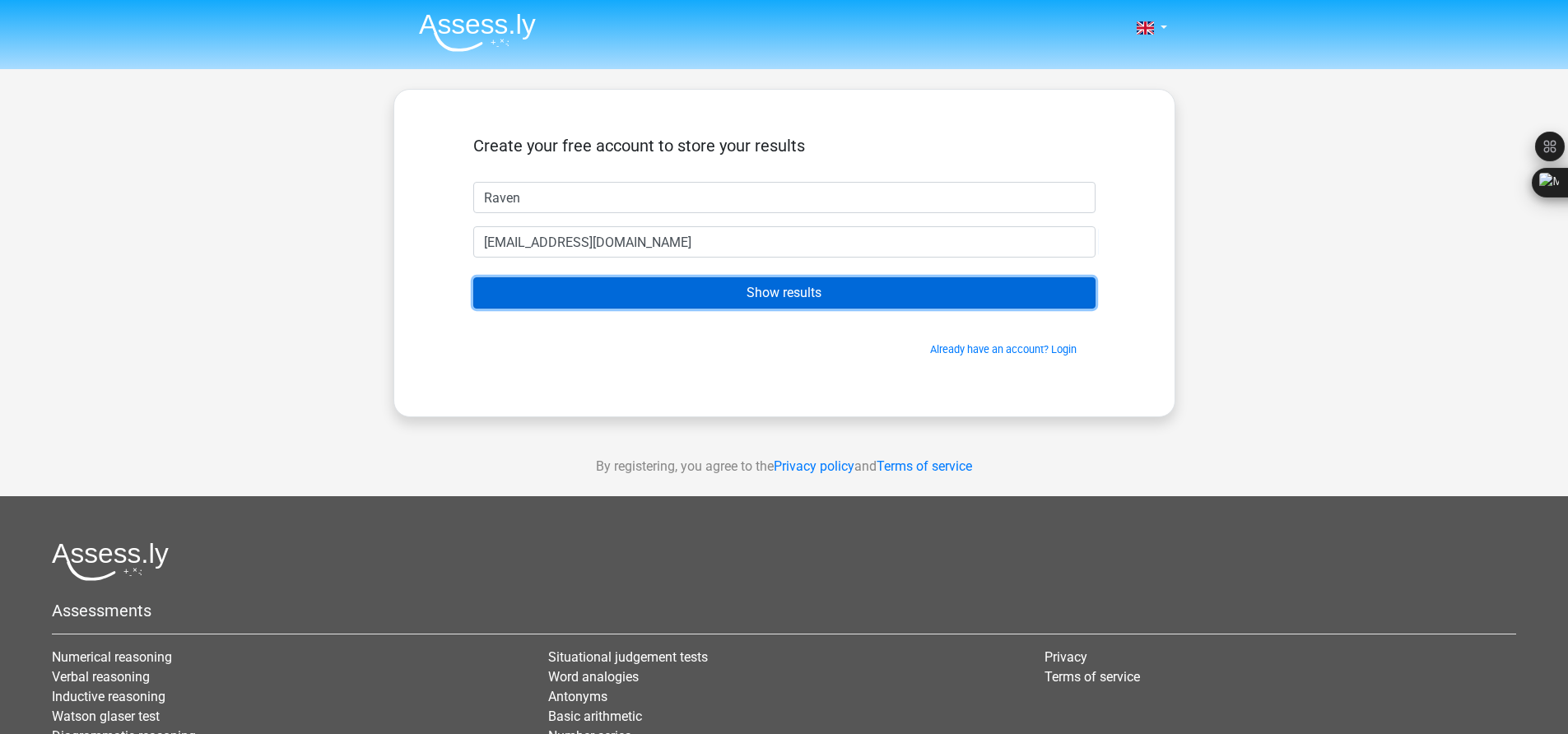
click at [673, 297] on input "Show results" at bounding box center [784, 292] width 622 height 31
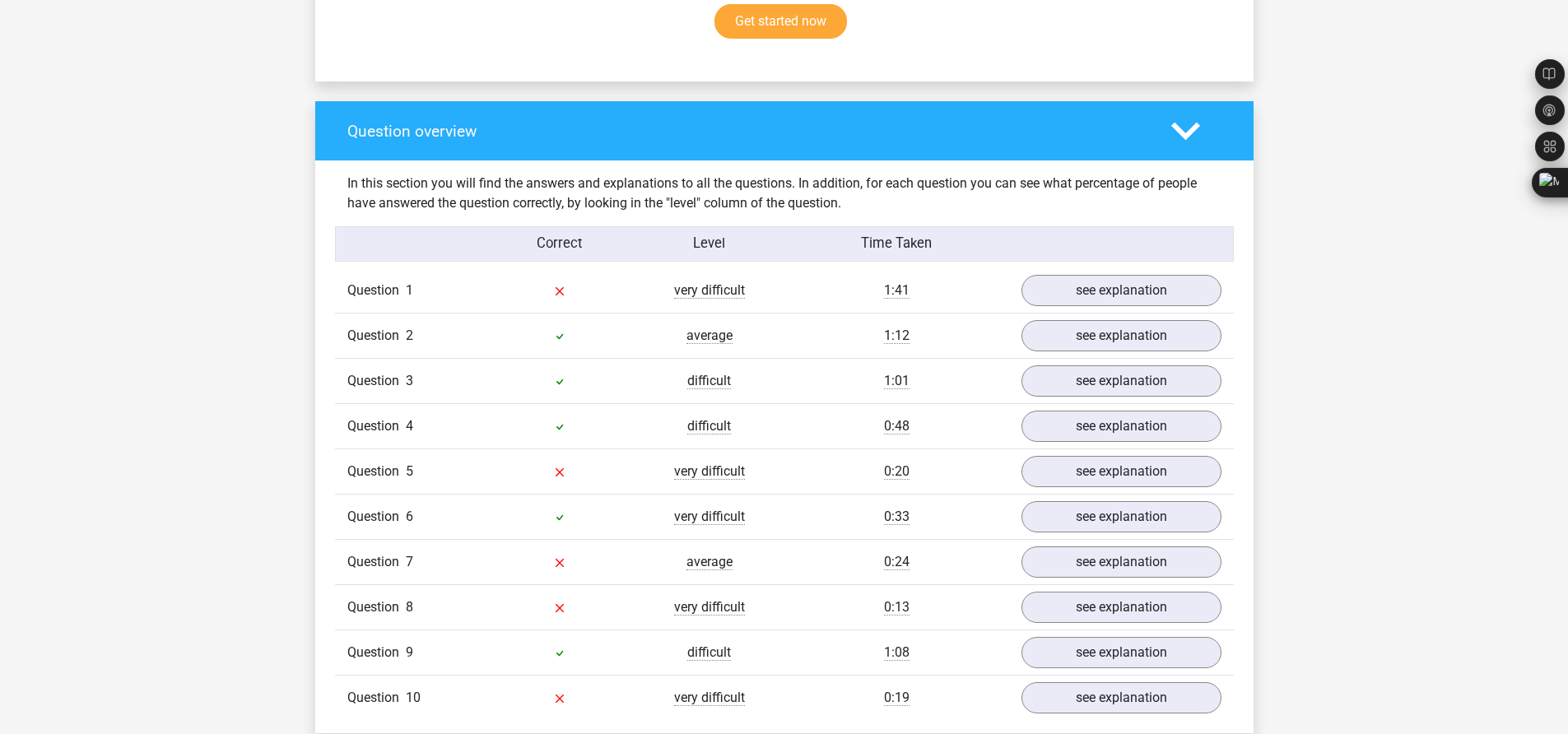
scroll to position [1185, 0]
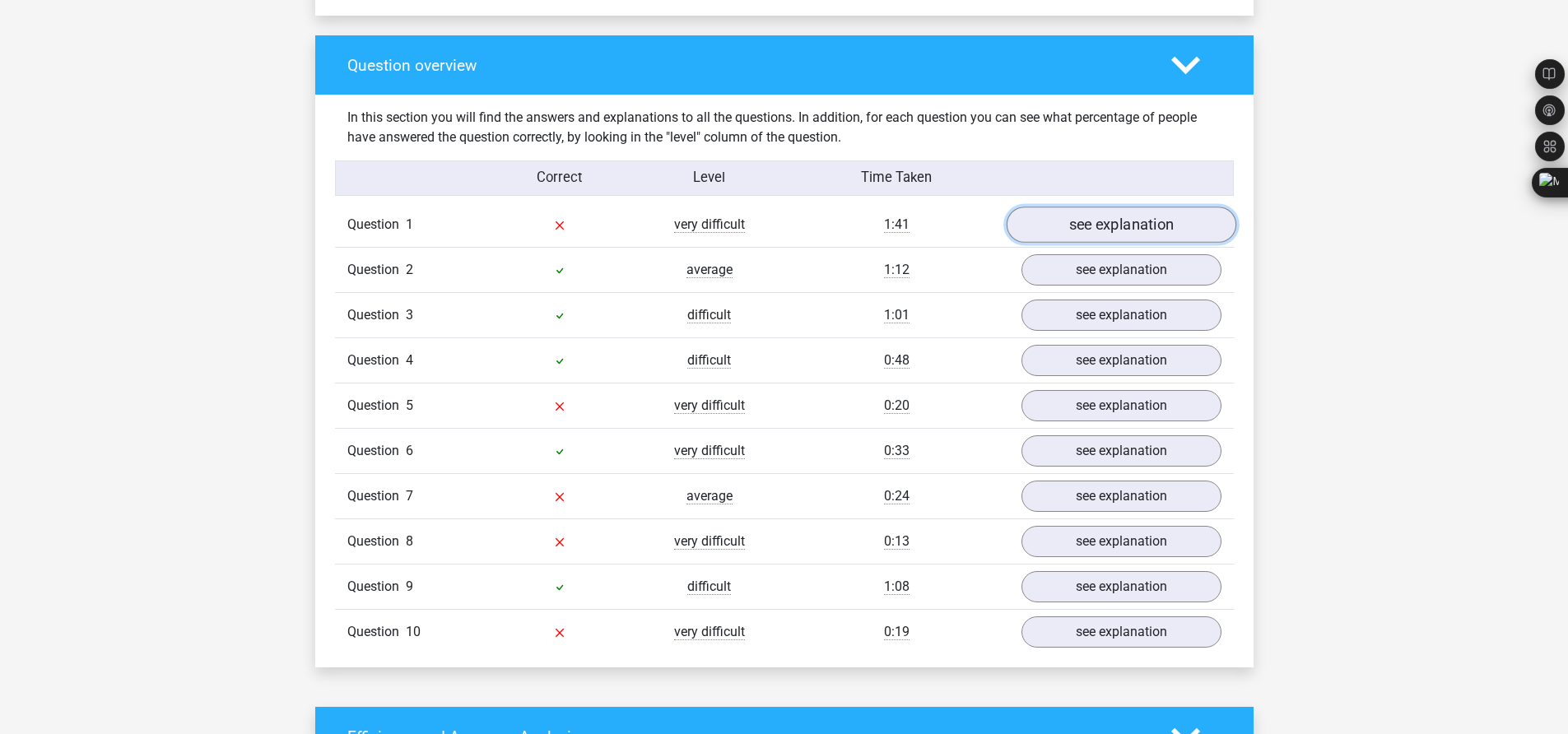
click at [1162, 232] on link "see explanation" at bounding box center [1121, 224] width 230 height 36
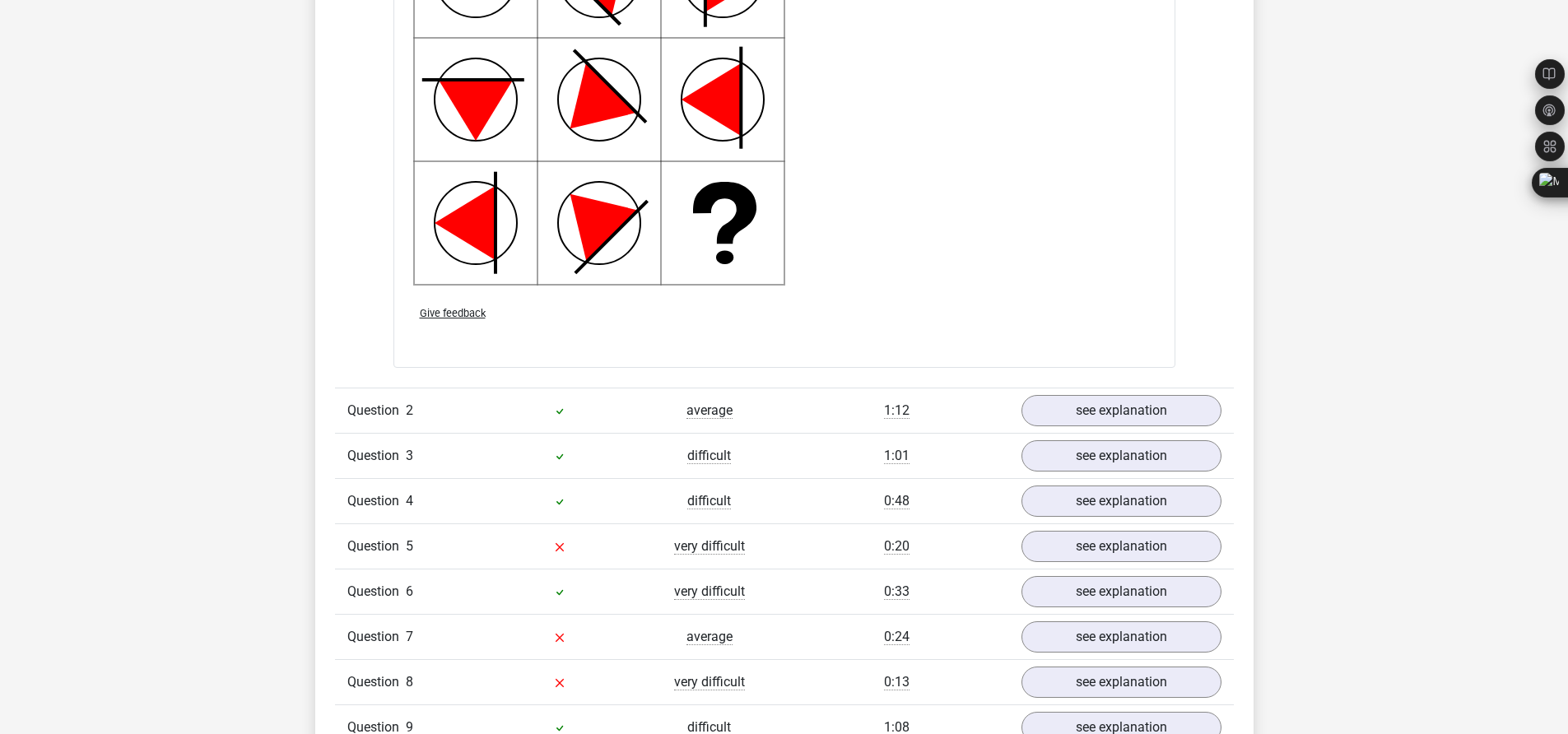
scroll to position [2222, 0]
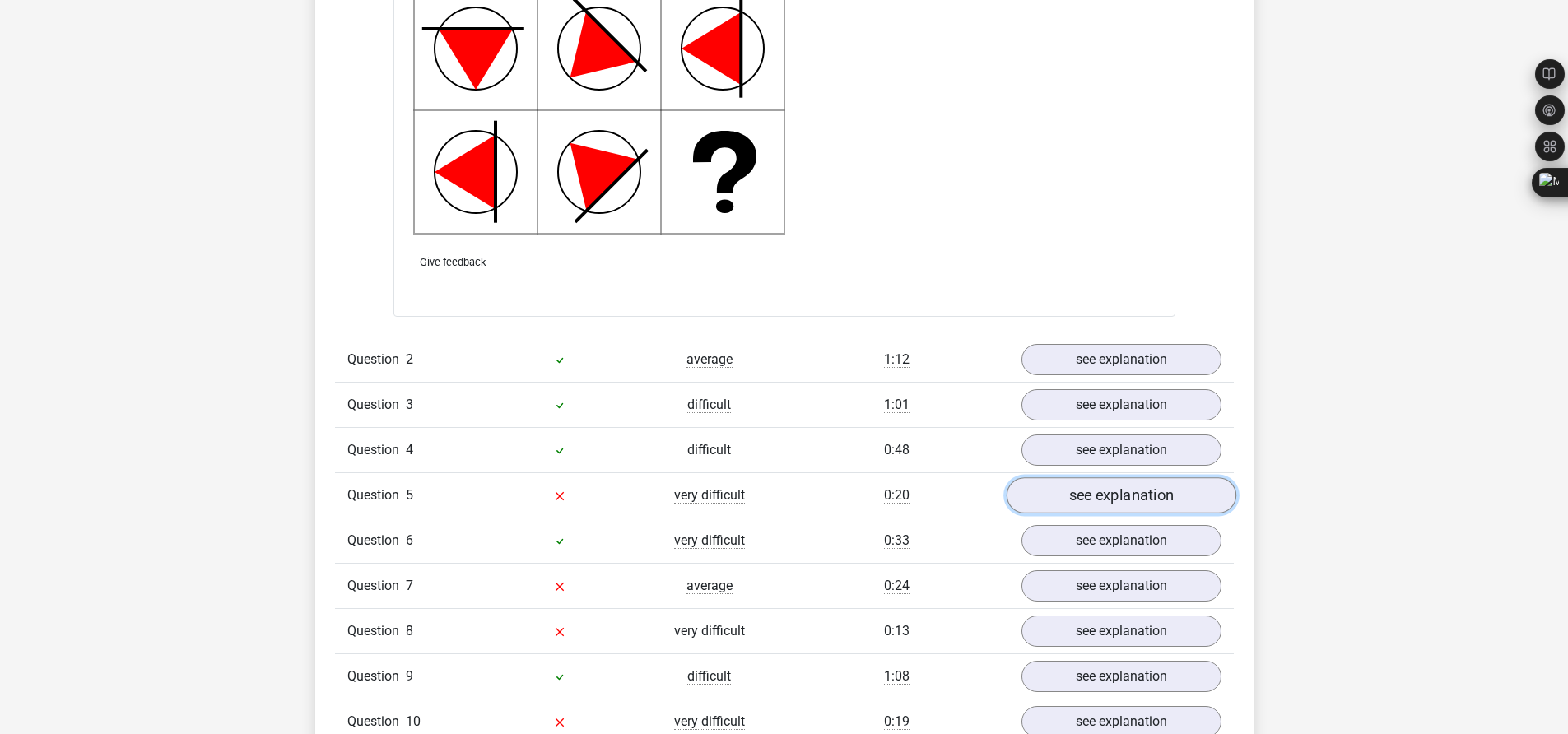
click at [1106, 495] on link "see explanation" at bounding box center [1121, 495] width 230 height 36
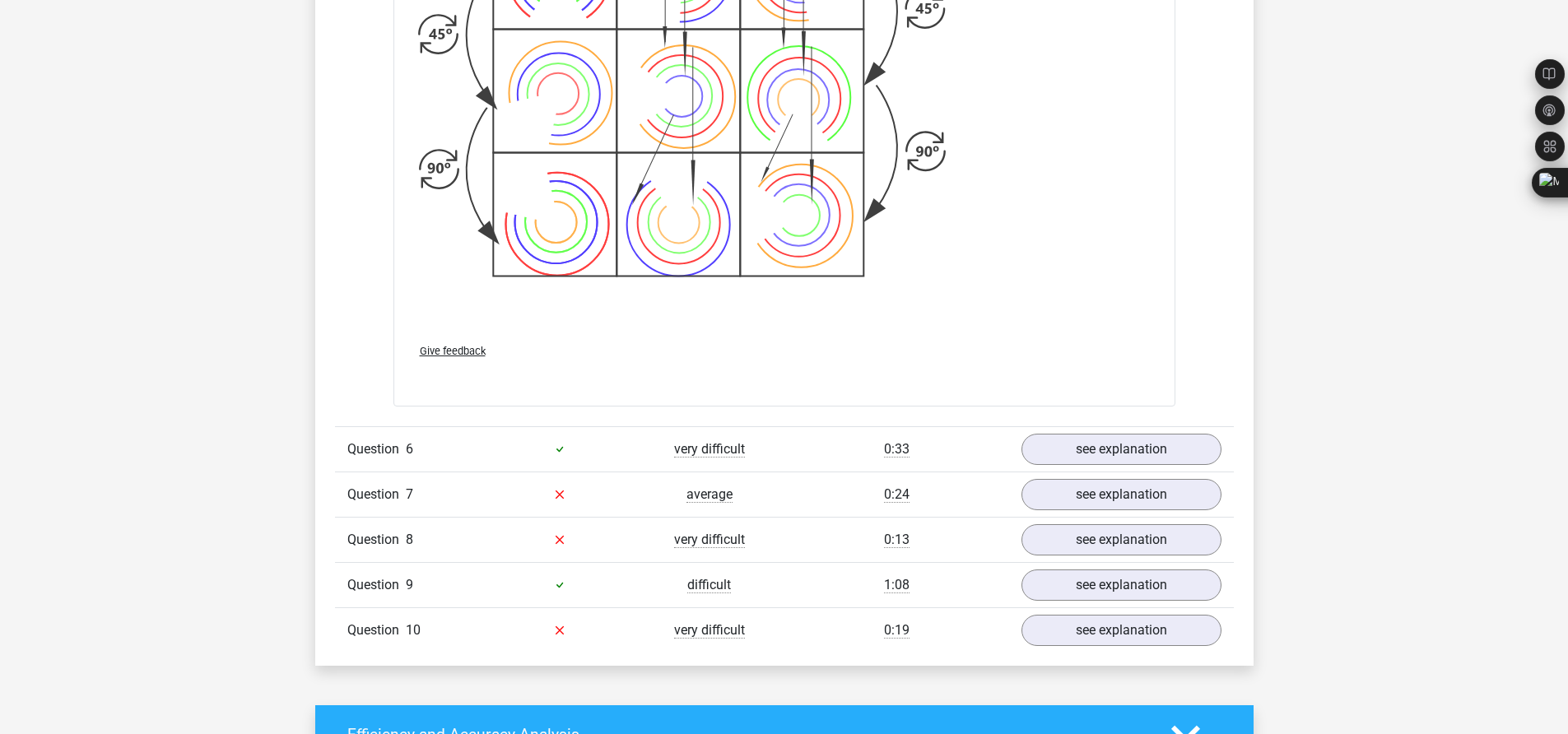
scroll to position [3555, 0]
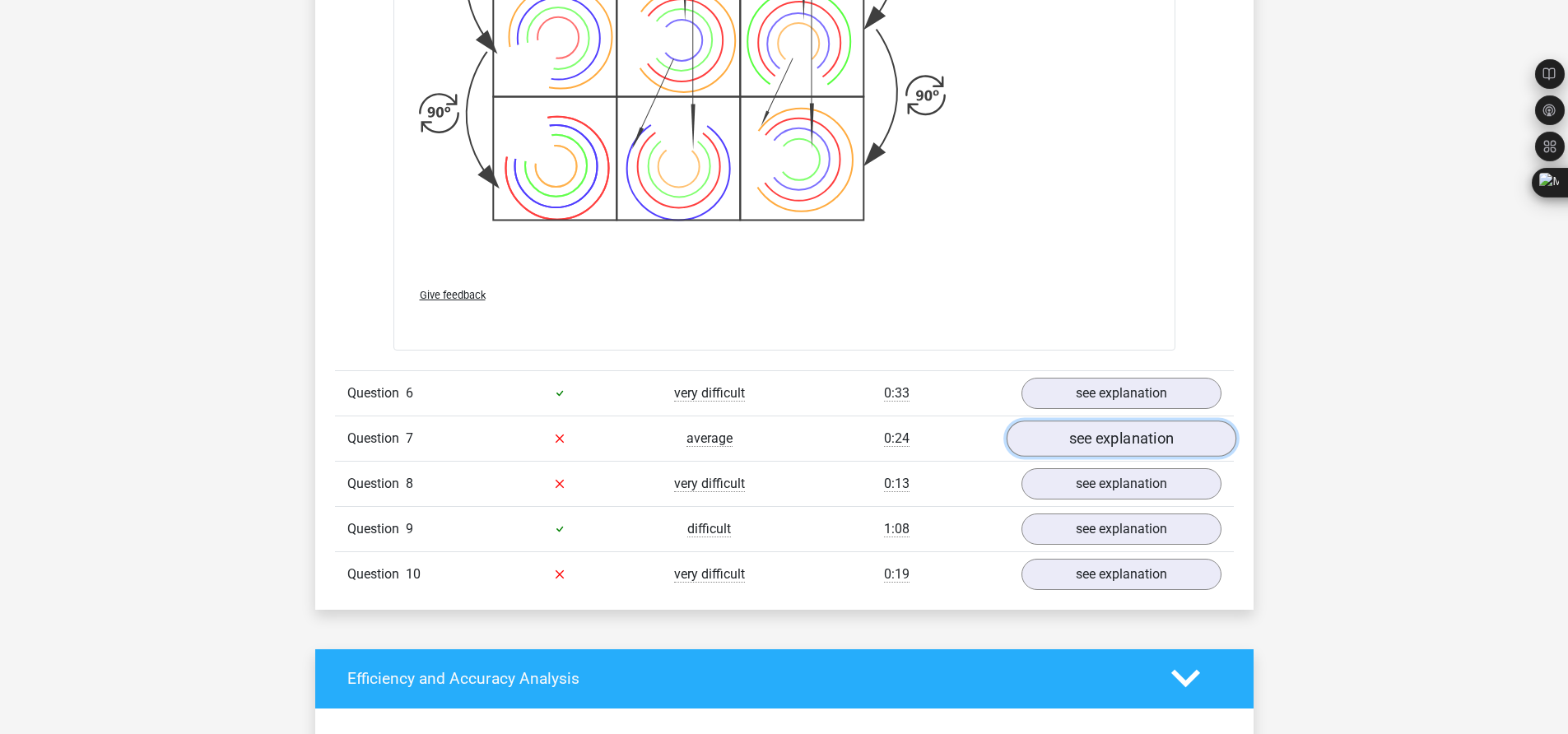
click at [1153, 446] on link "see explanation" at bounding box center [1121, 438] width 230 height 36
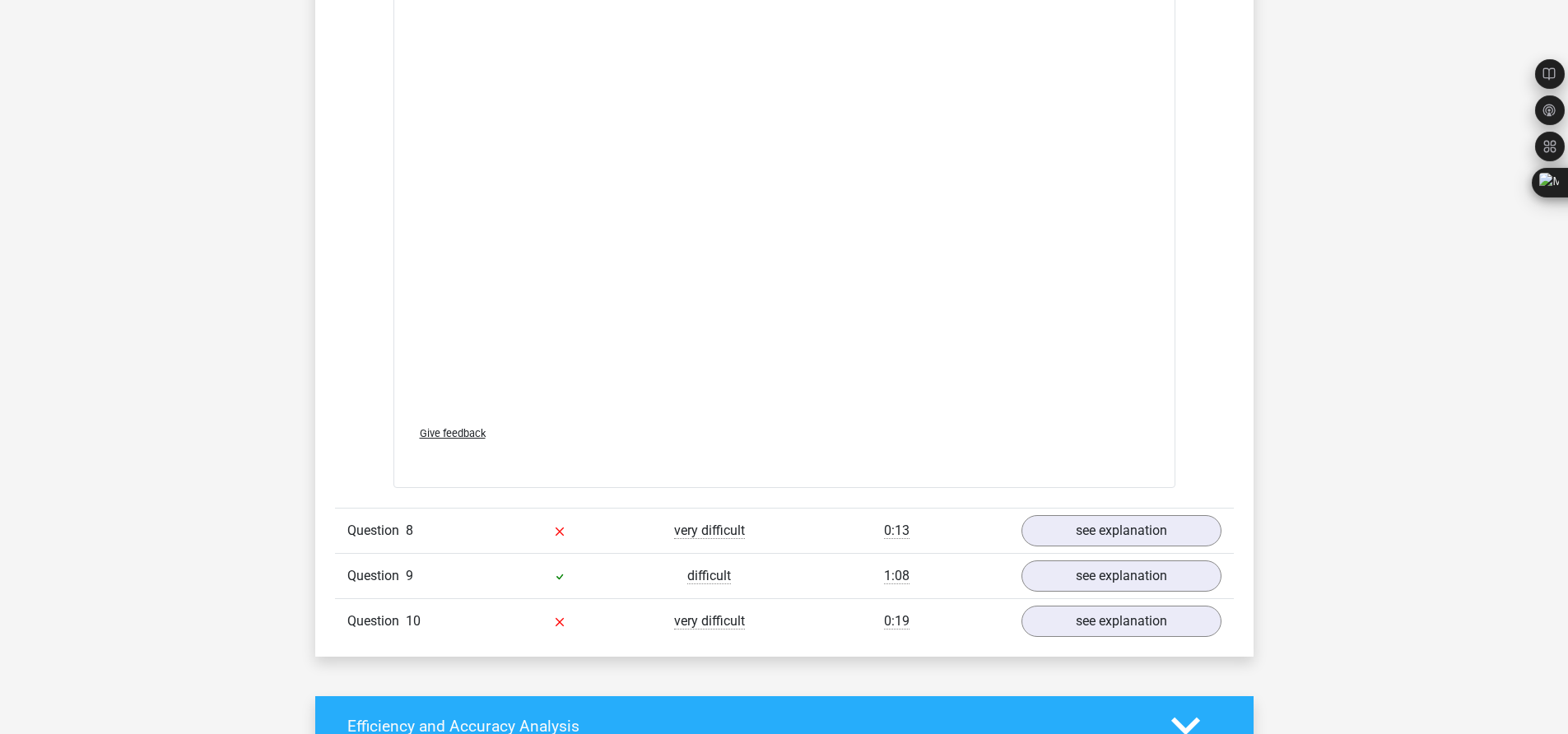
scroll to position [4888, 0]
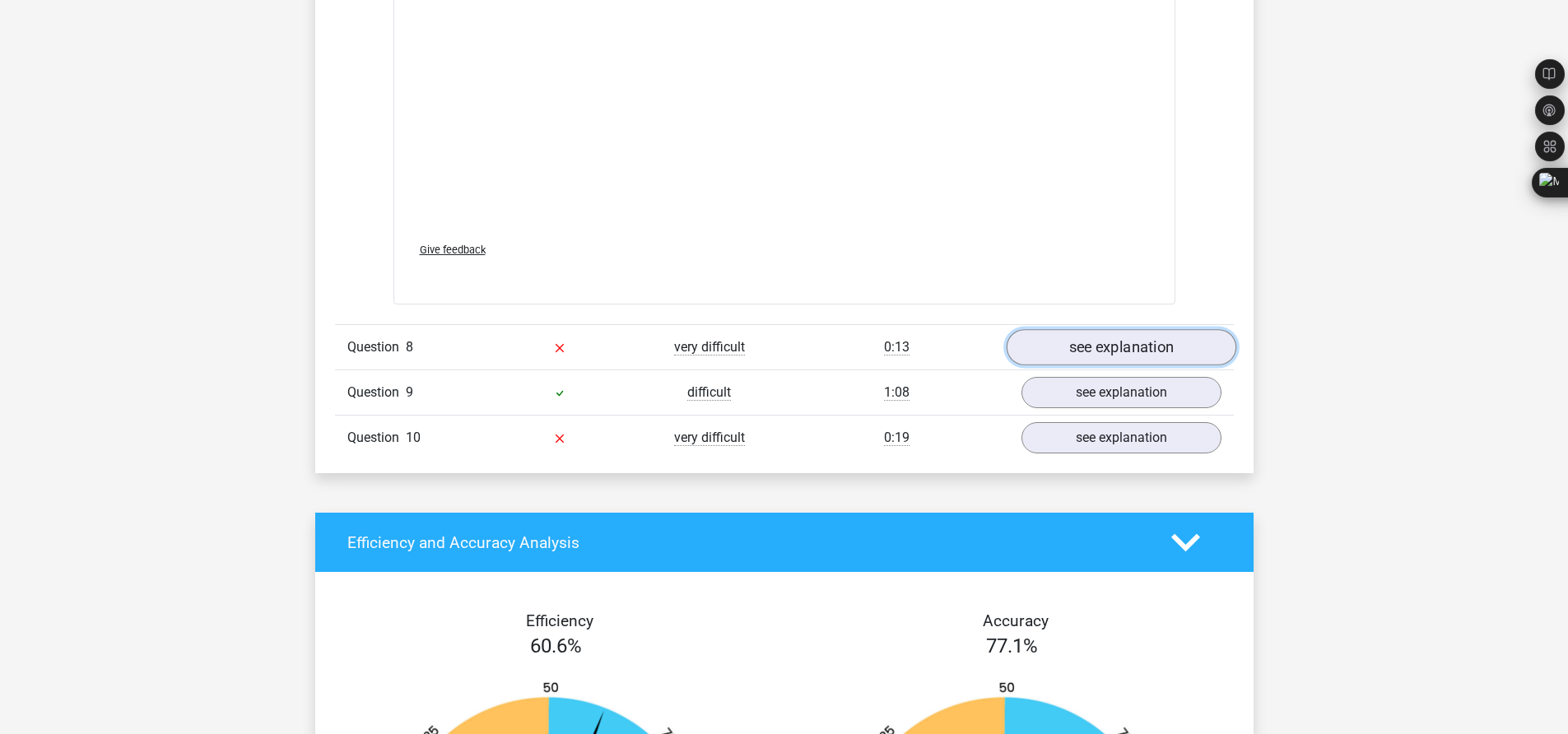
click at [1191, 352] on link "see explanation" at bounding box center [1121, 347] width 230 height 36
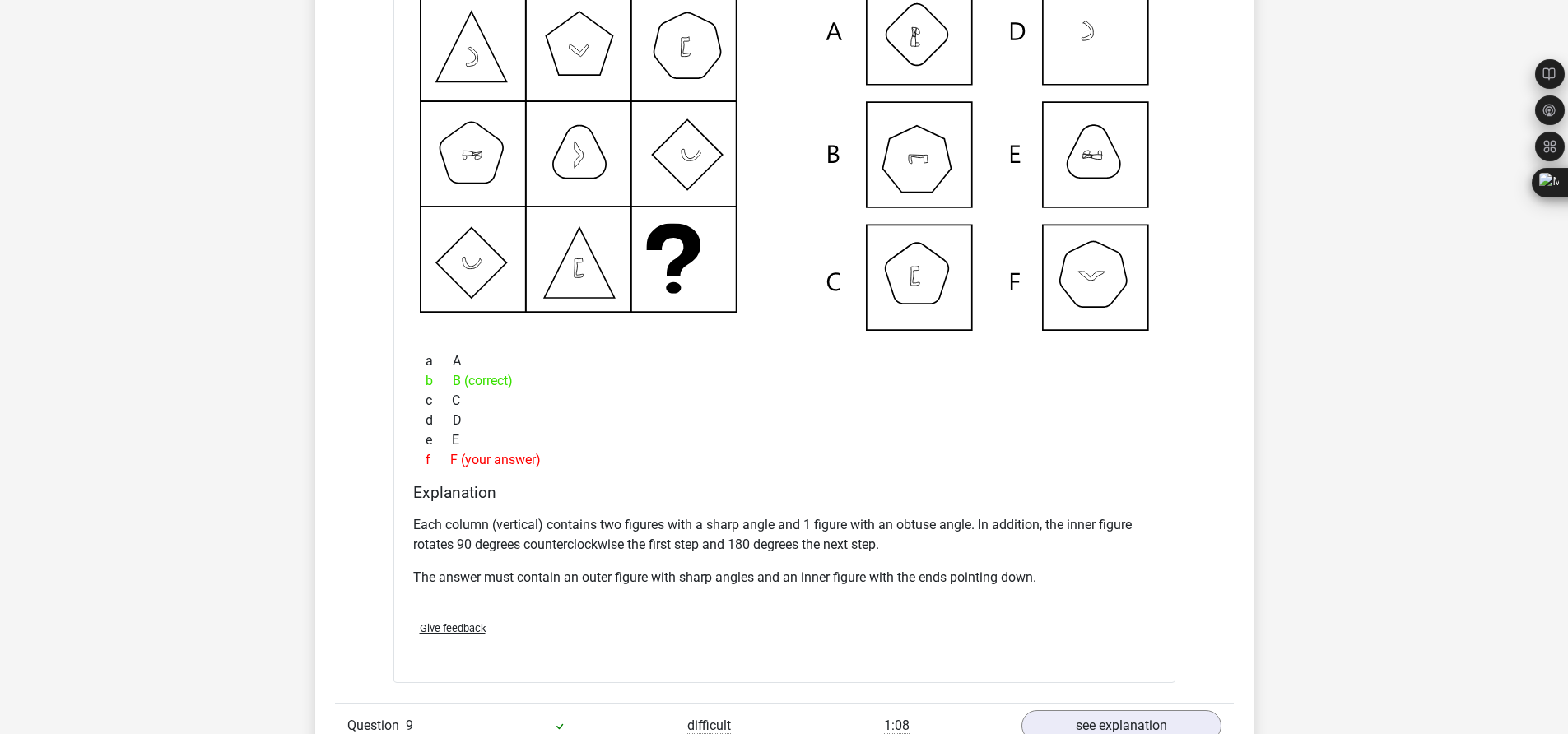
scroll to position [5481, 0]
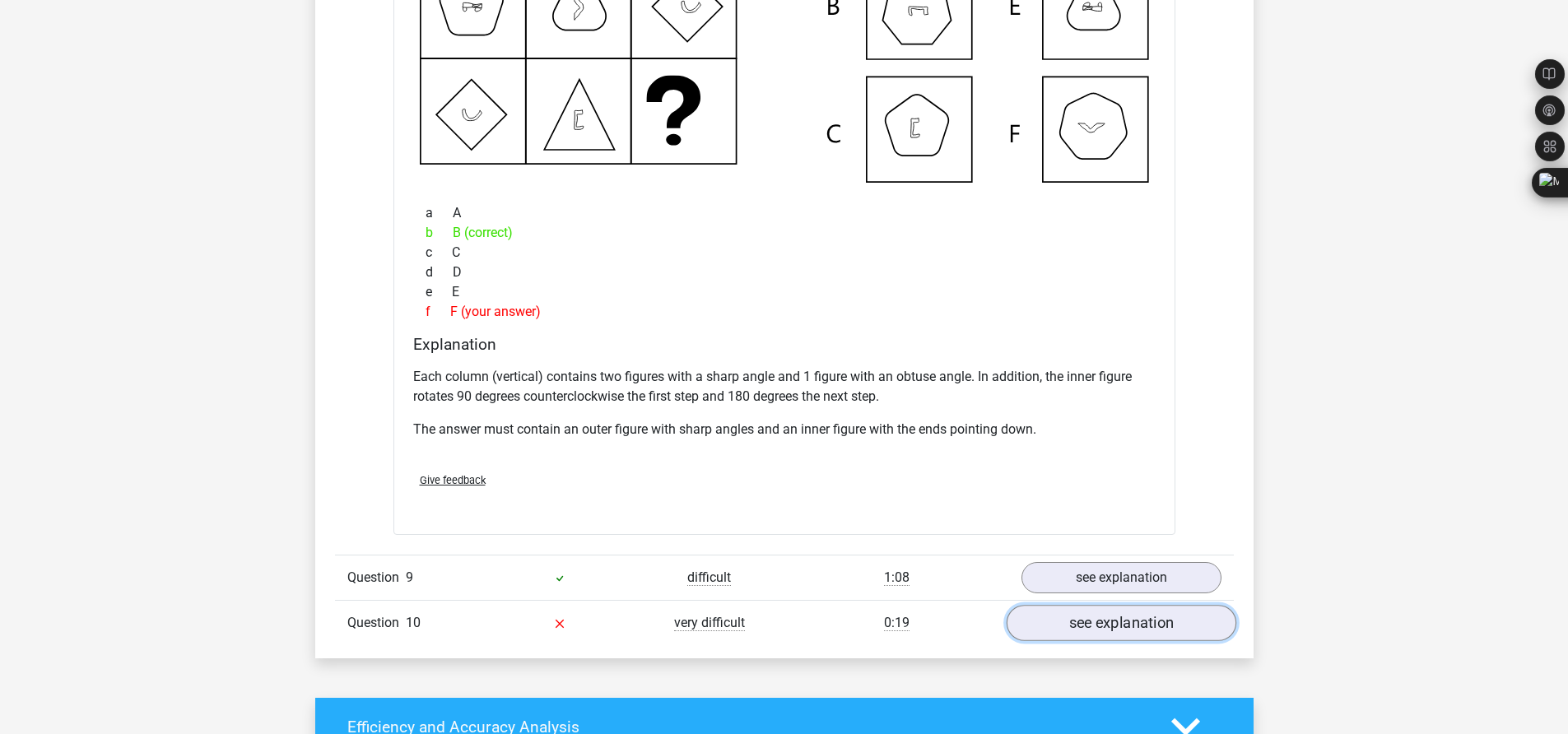
click at [1132, 615] on link "see explanation" at bounding box center [1121, 623] width 230 height 36
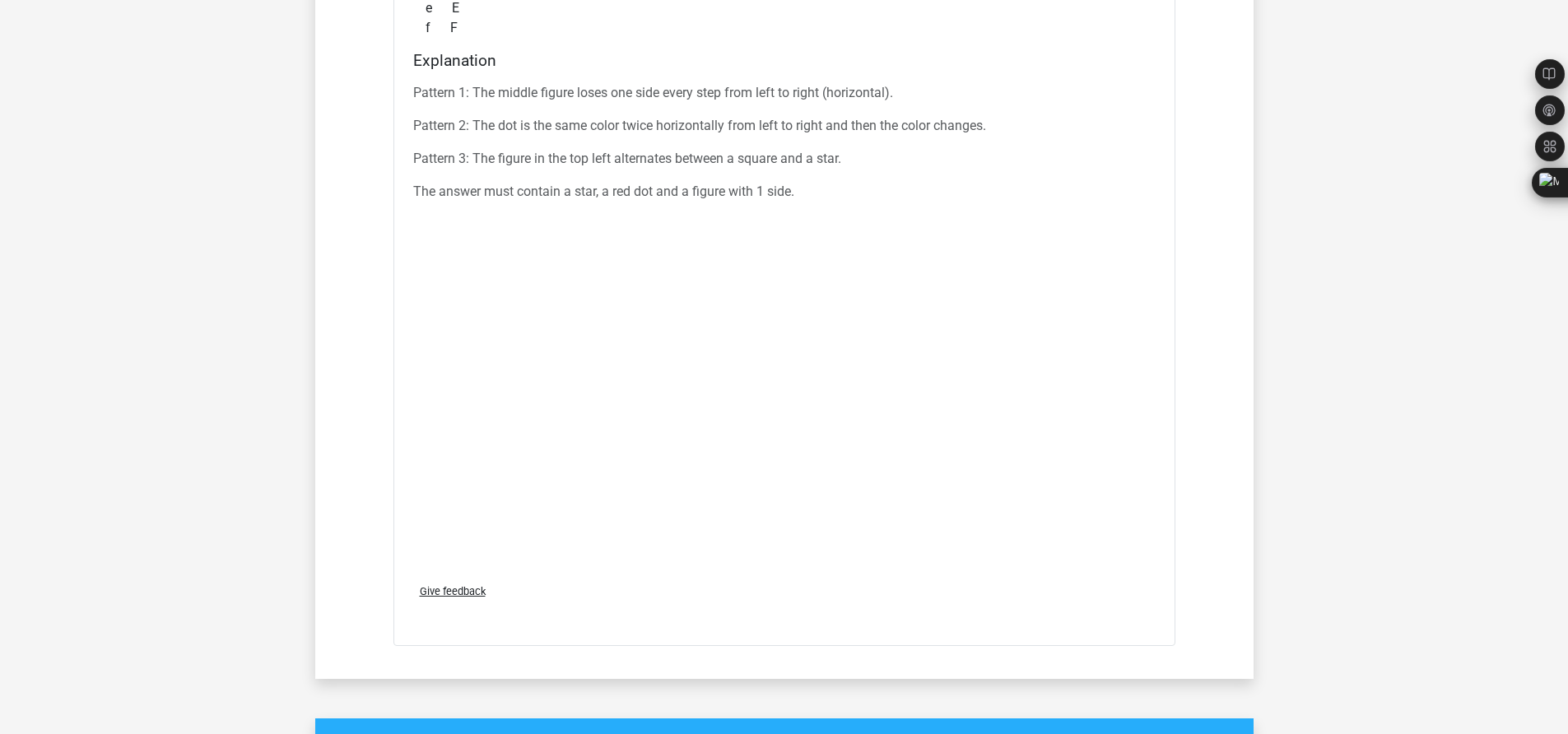
scroll to position [6517, 0]
